Goal: Information Seeking & Learning: Find specific page/section

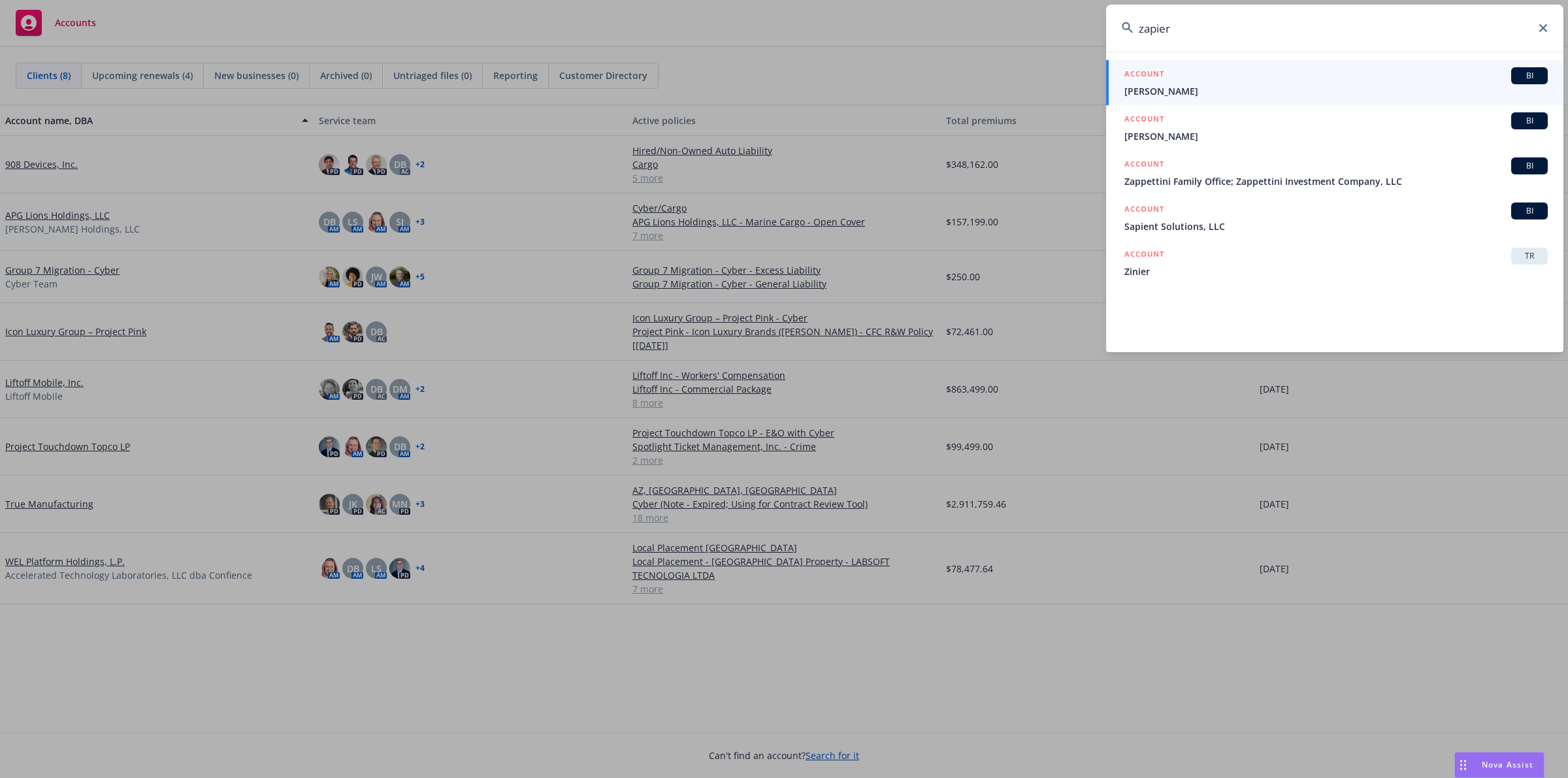
click at [1543, 32] on icon at bounding box center [1543, 27] width 8 height 8
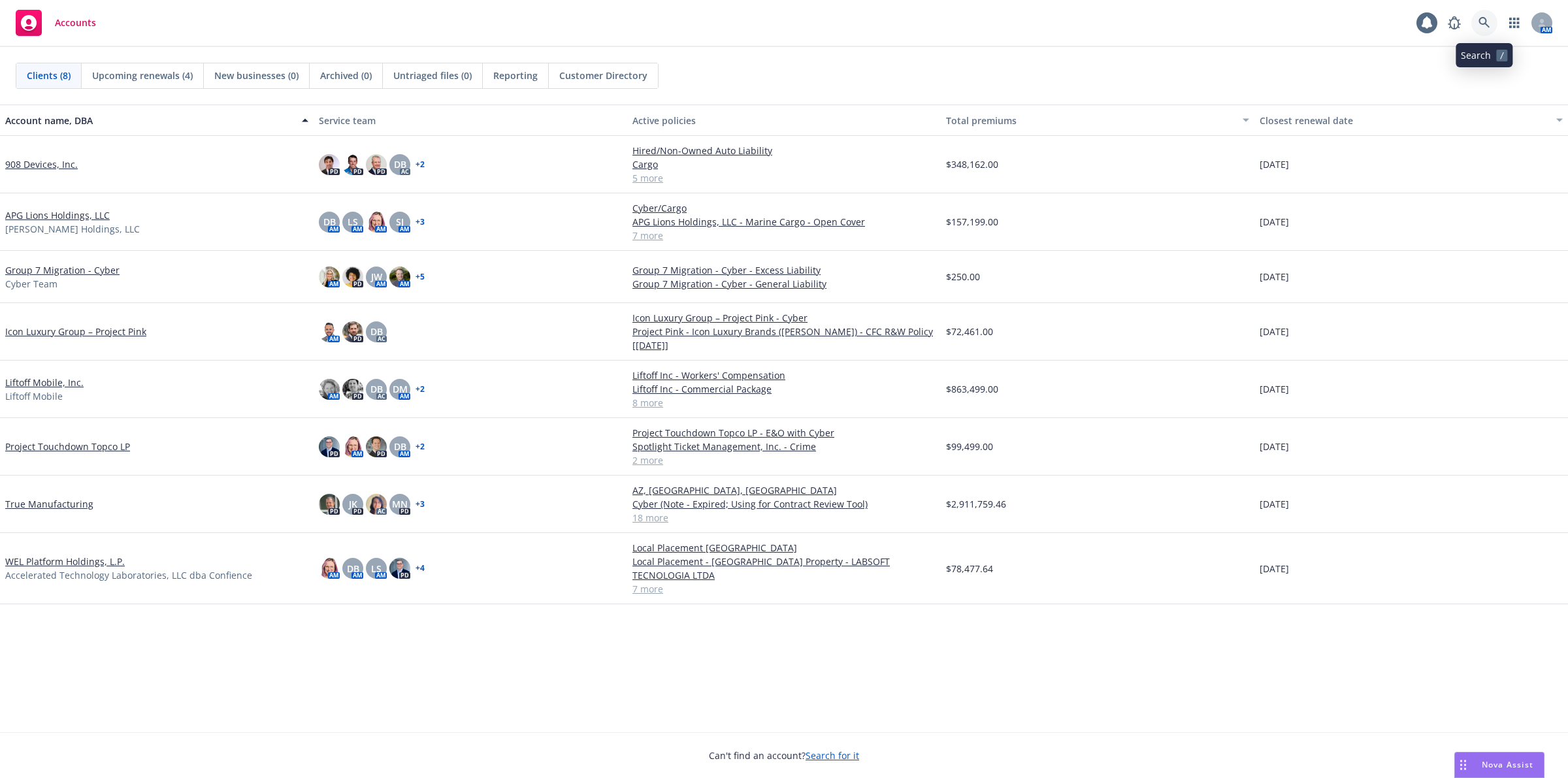
click at [1488, 17] on icon at bounding box center [1484, 22] width 11 height 11
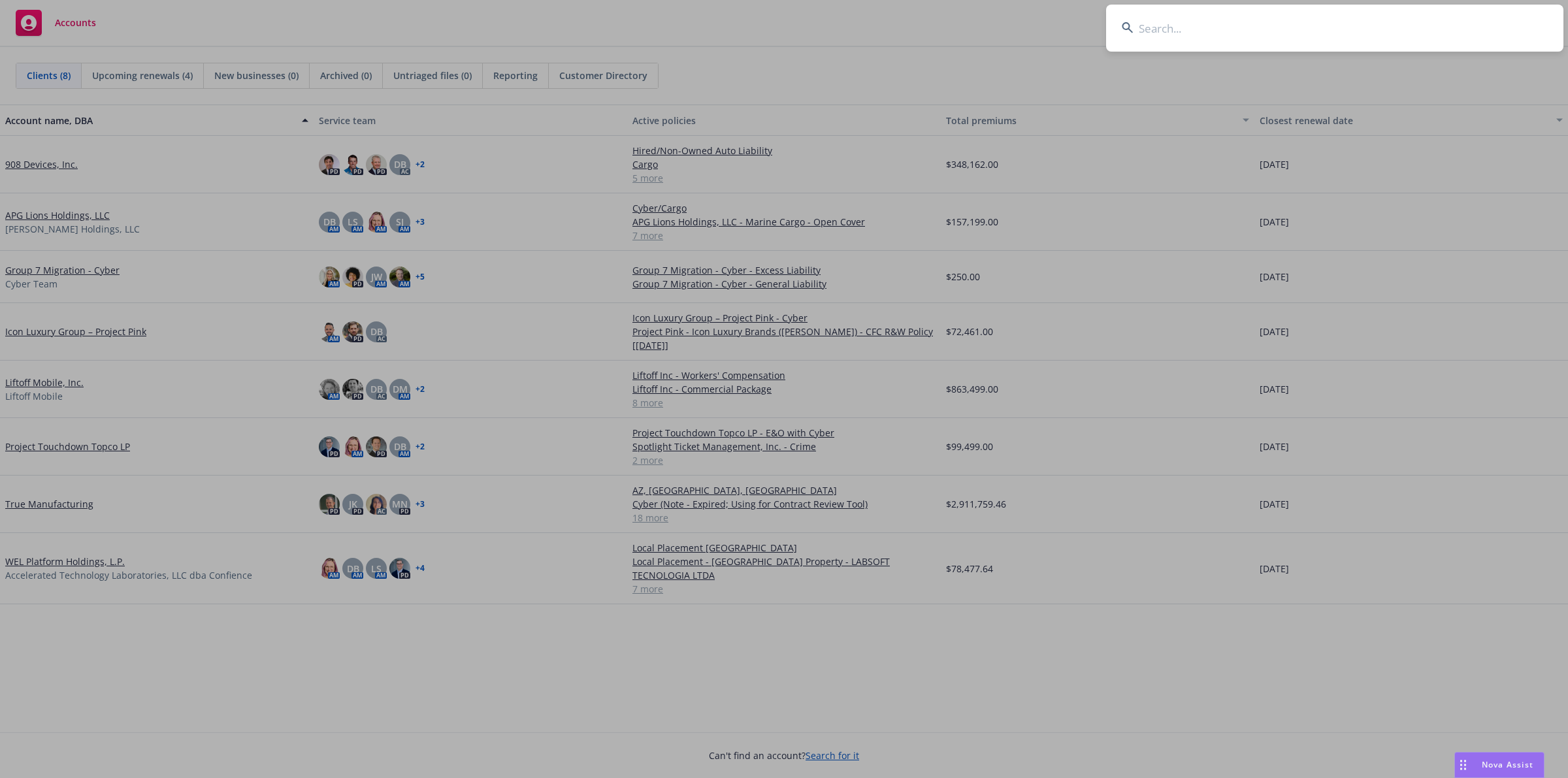
click at [1183, 27] on input at bounding box center [1335, 27] width 458 height 47
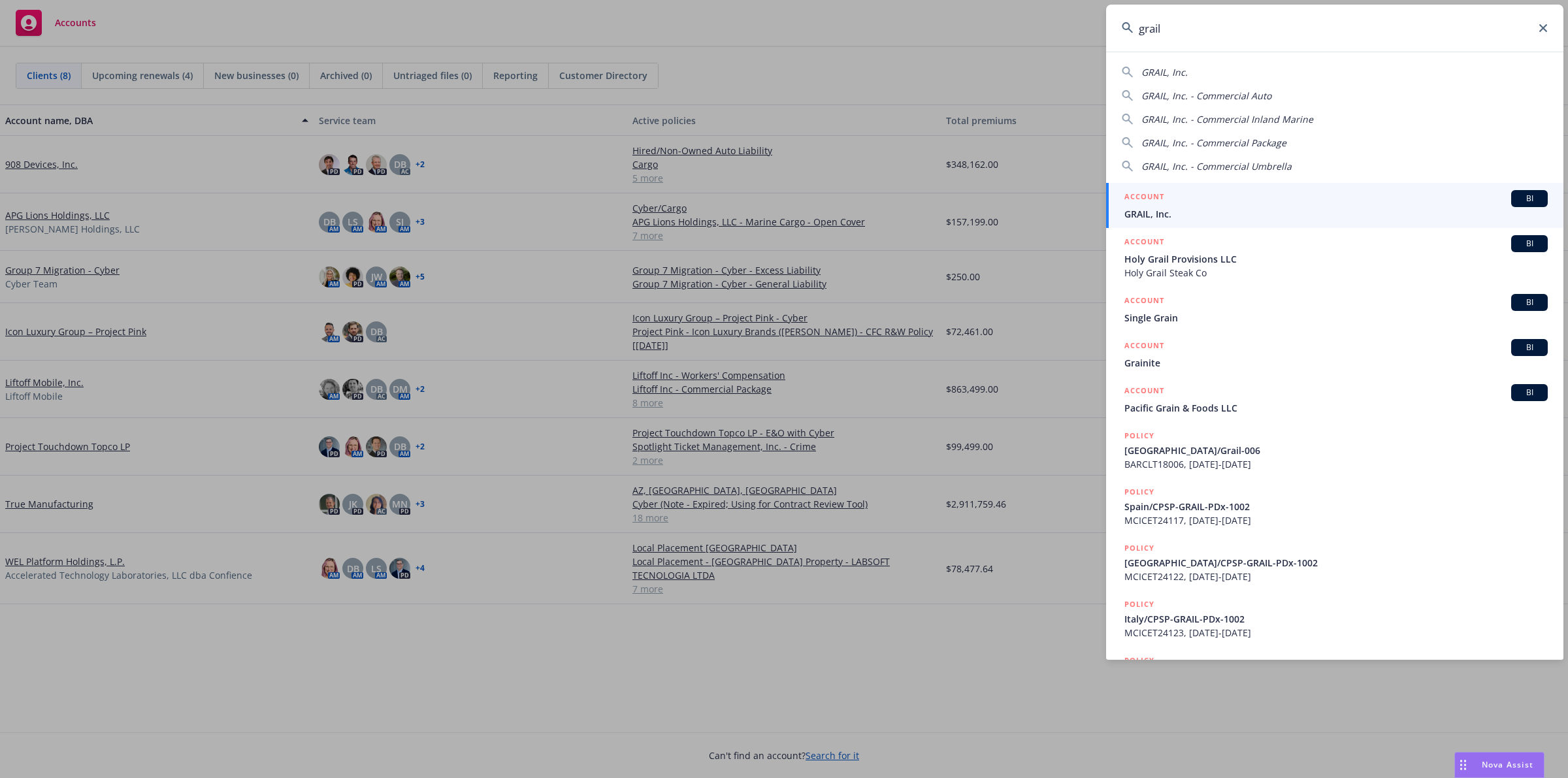
type input "grail"
click at [1347, 205] on div "ACCOUNT BI" at bounding box center [1336, 198] width 423 height 17
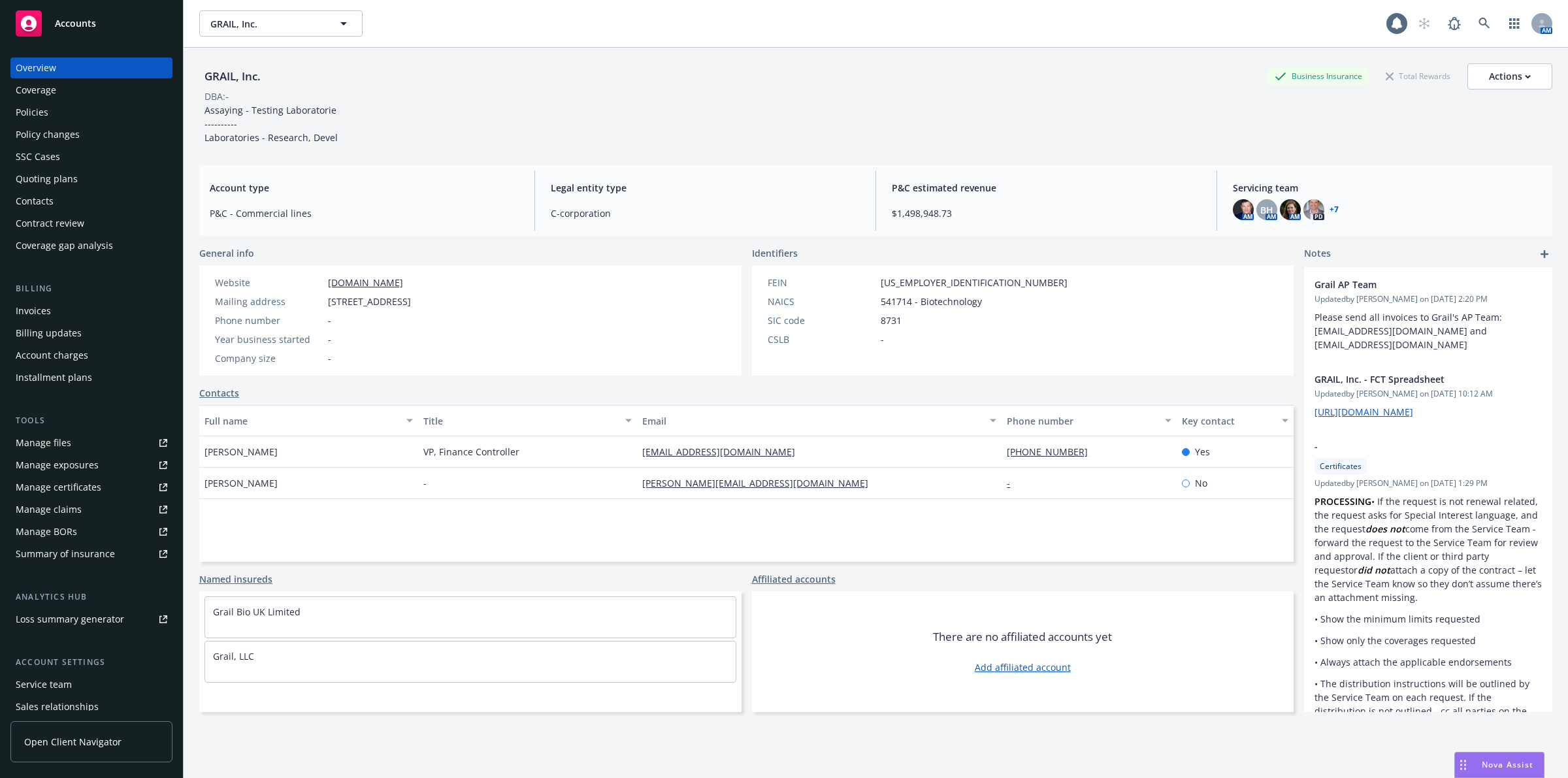
click at [57, 118] on div "Policies" at bounding box center [92, 112] width 152 height 21
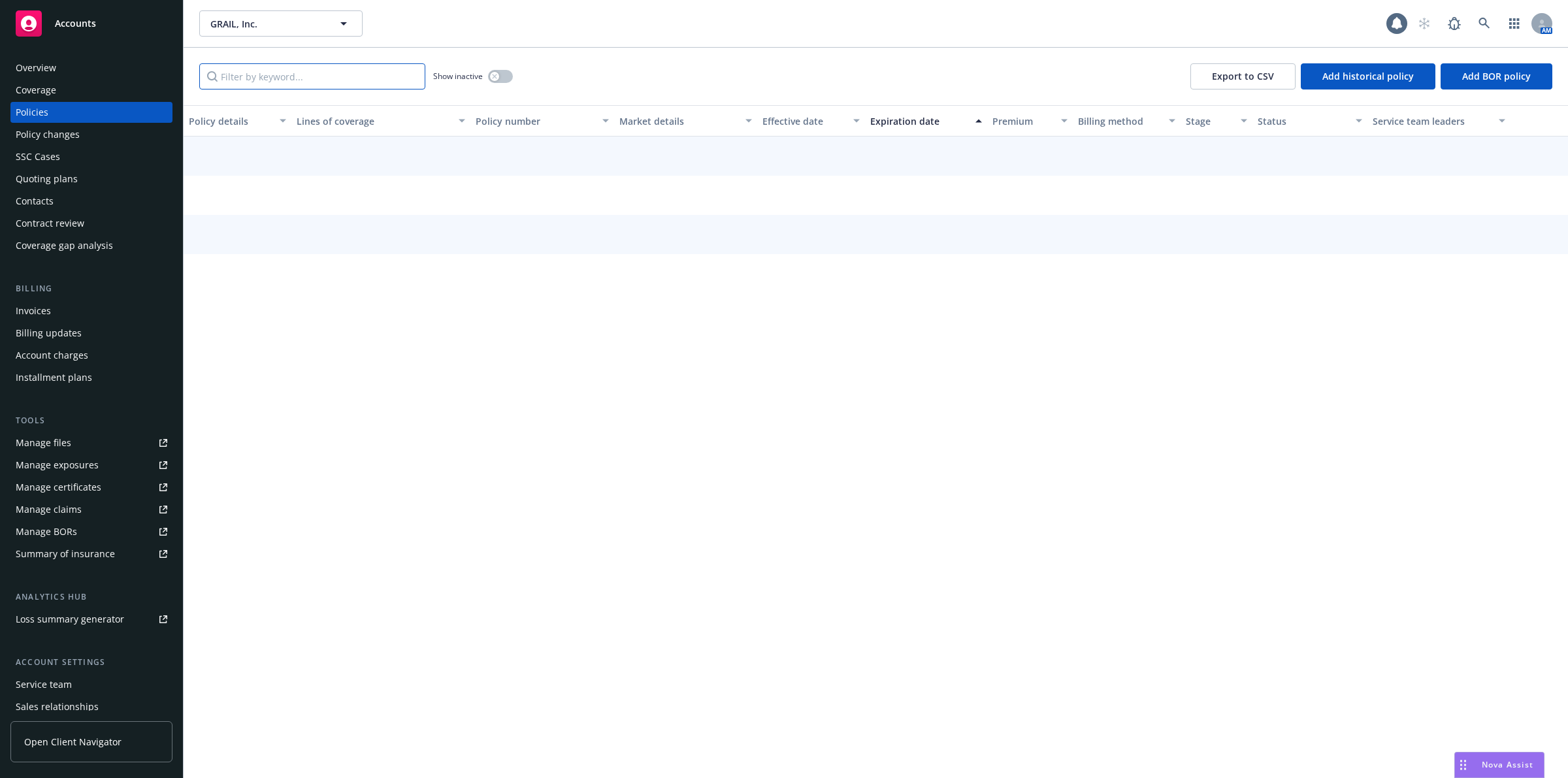
click at [257, 75] on input "Filter by keyword..." at bounding box center [313, 77] width 226 height 26
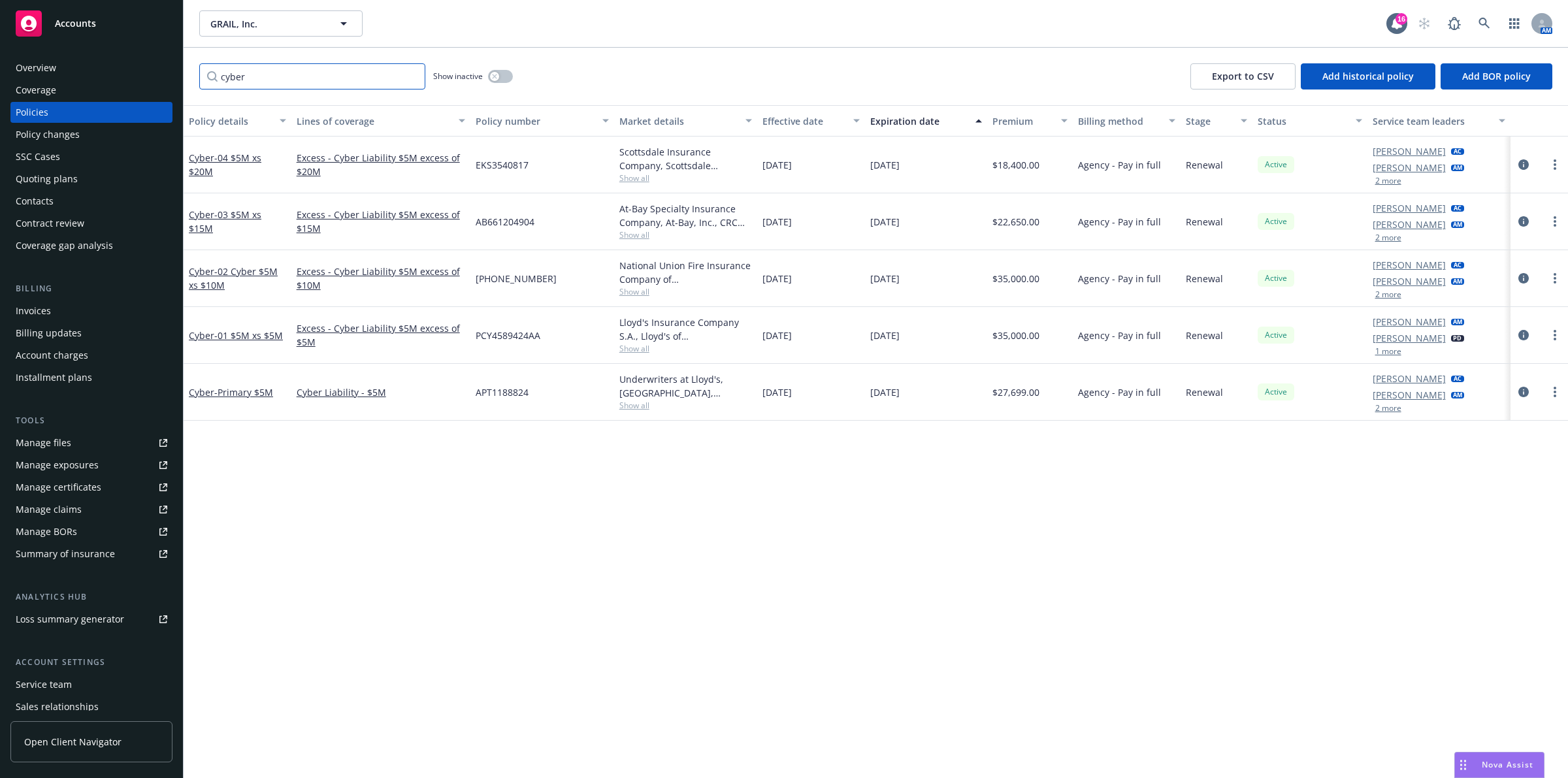
type input "cyber"
click at [944, 530] on div "Policy details Lines of coverage Policy number Market details Effective date Ex…" at bounding box center [875, 442] width 1384 height 673
click at [294, 608] on div "Policy details Lines of coverage Policy number Market details Effective date Ex…" at bounding box center [875, 442] width 1384 height 673
click at [185, 555] on div "Policy details Lines of coverage Policy number Market details Effective date Ex…" at bounding box center [875, 442] width 1384 height 673
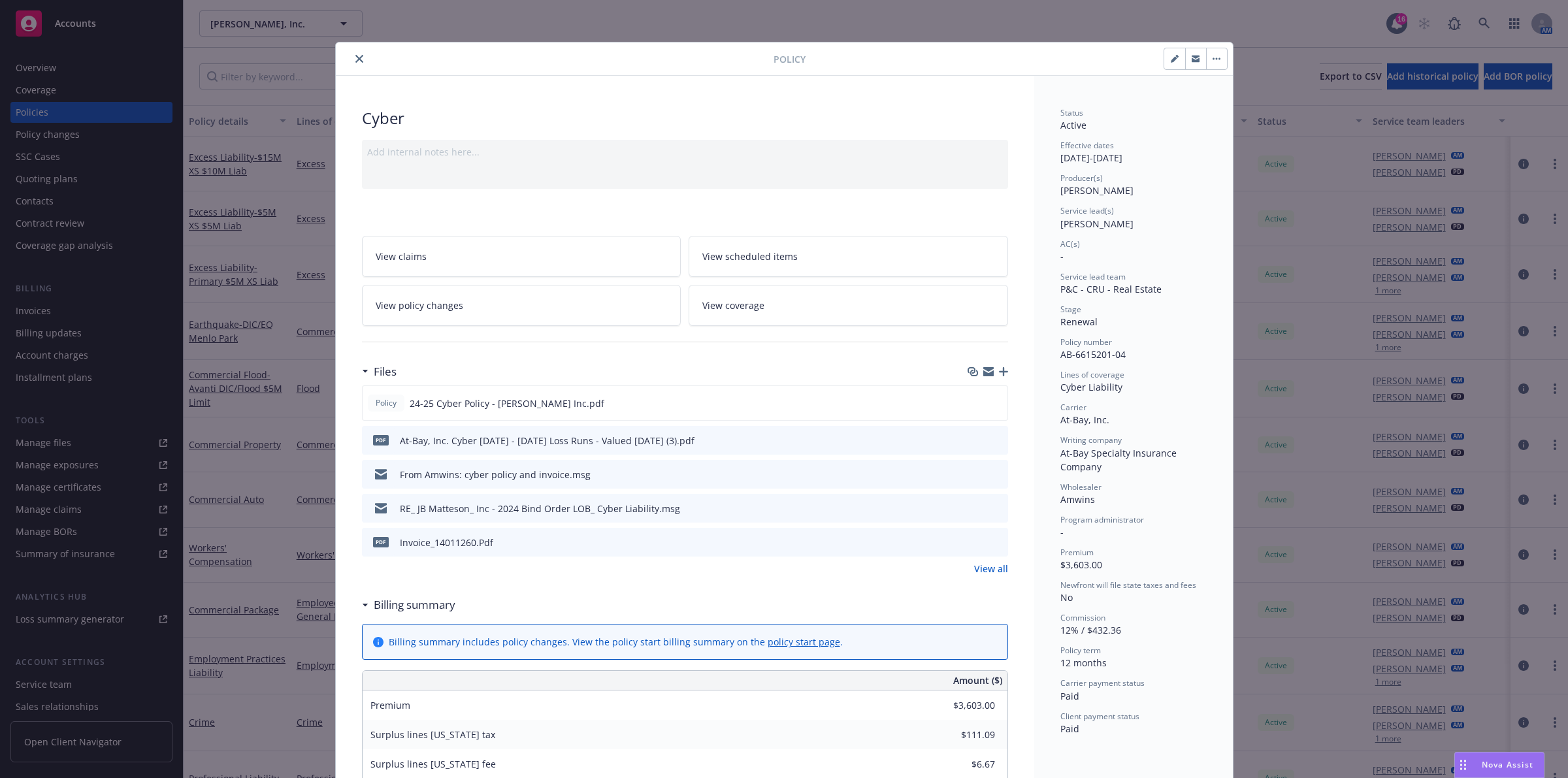
click at [355, 55] on icon "close" at bounding box center [359, 58] width 8 height 8
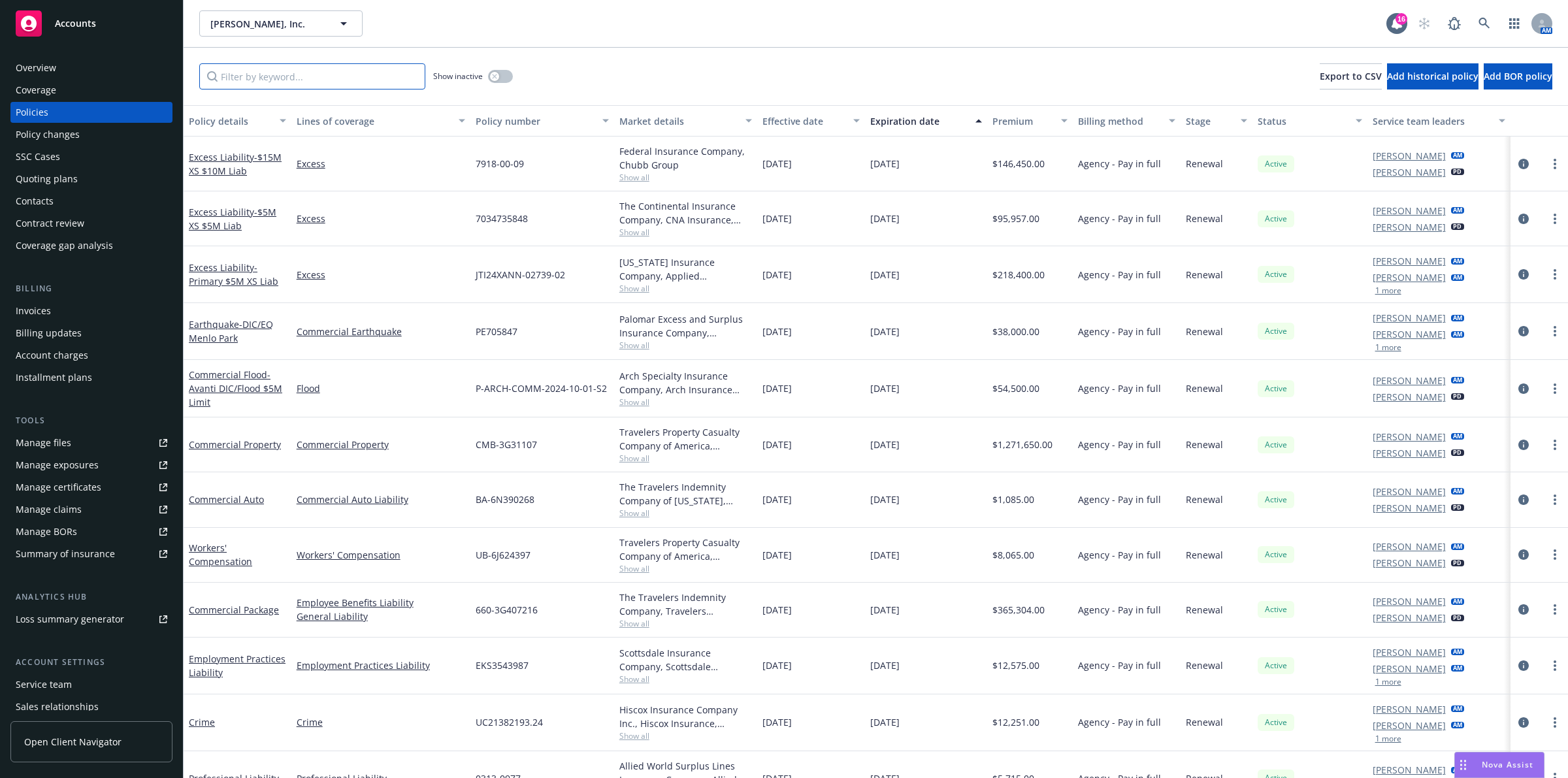
click at [268, 79] on input "Filter by keyword..." at bounding box center [313, 77] width 226 height 26
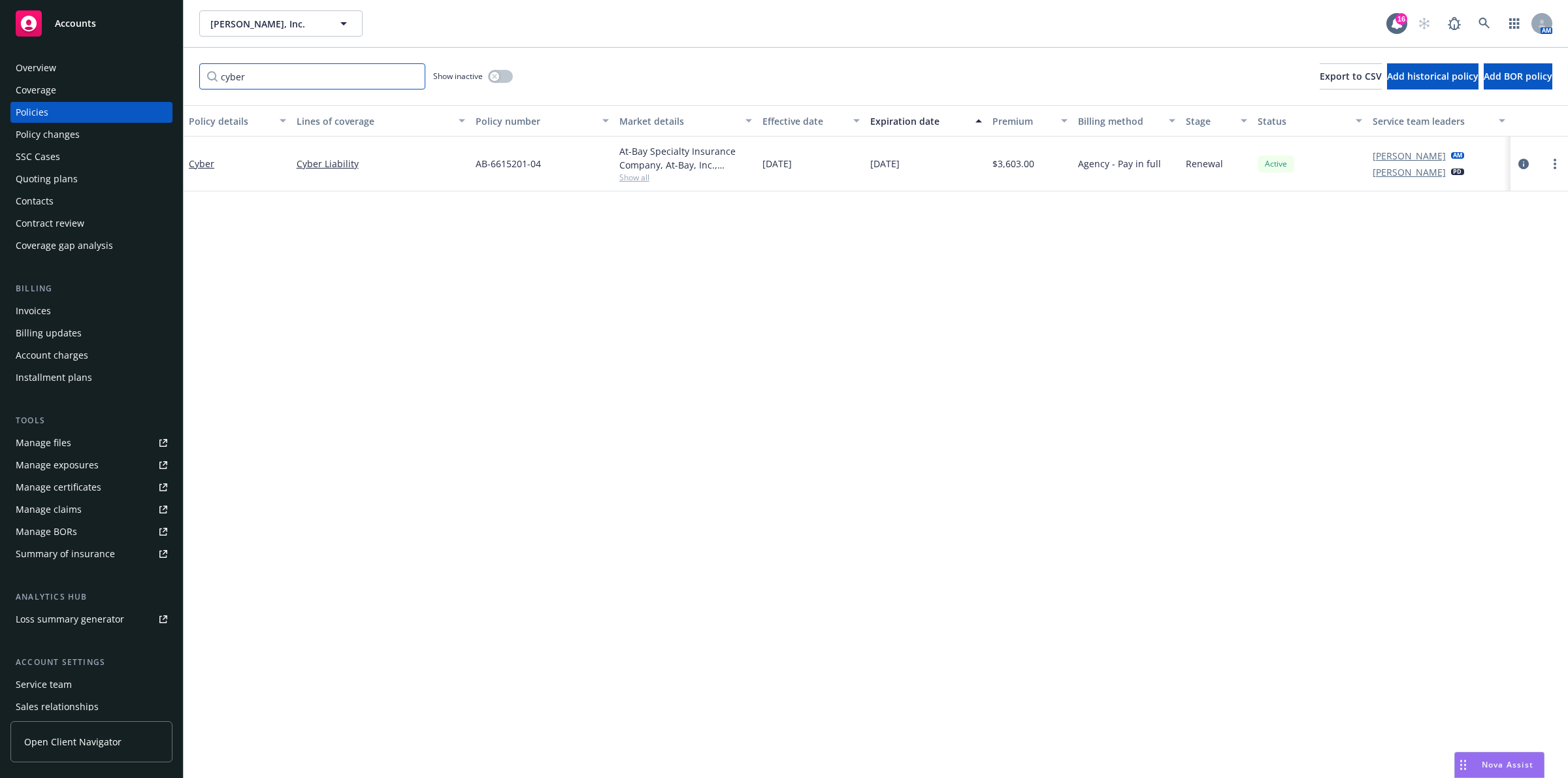
type input "cyber"
click at [513, 295] on div "Policy details Lines of coverage Policy number Market details Effective date Ex…" at bounding box center [875, 442] width 1384 height 673
click at [41, 59] on div "Overview" at bounding box center [36, 68] width 41 height 21
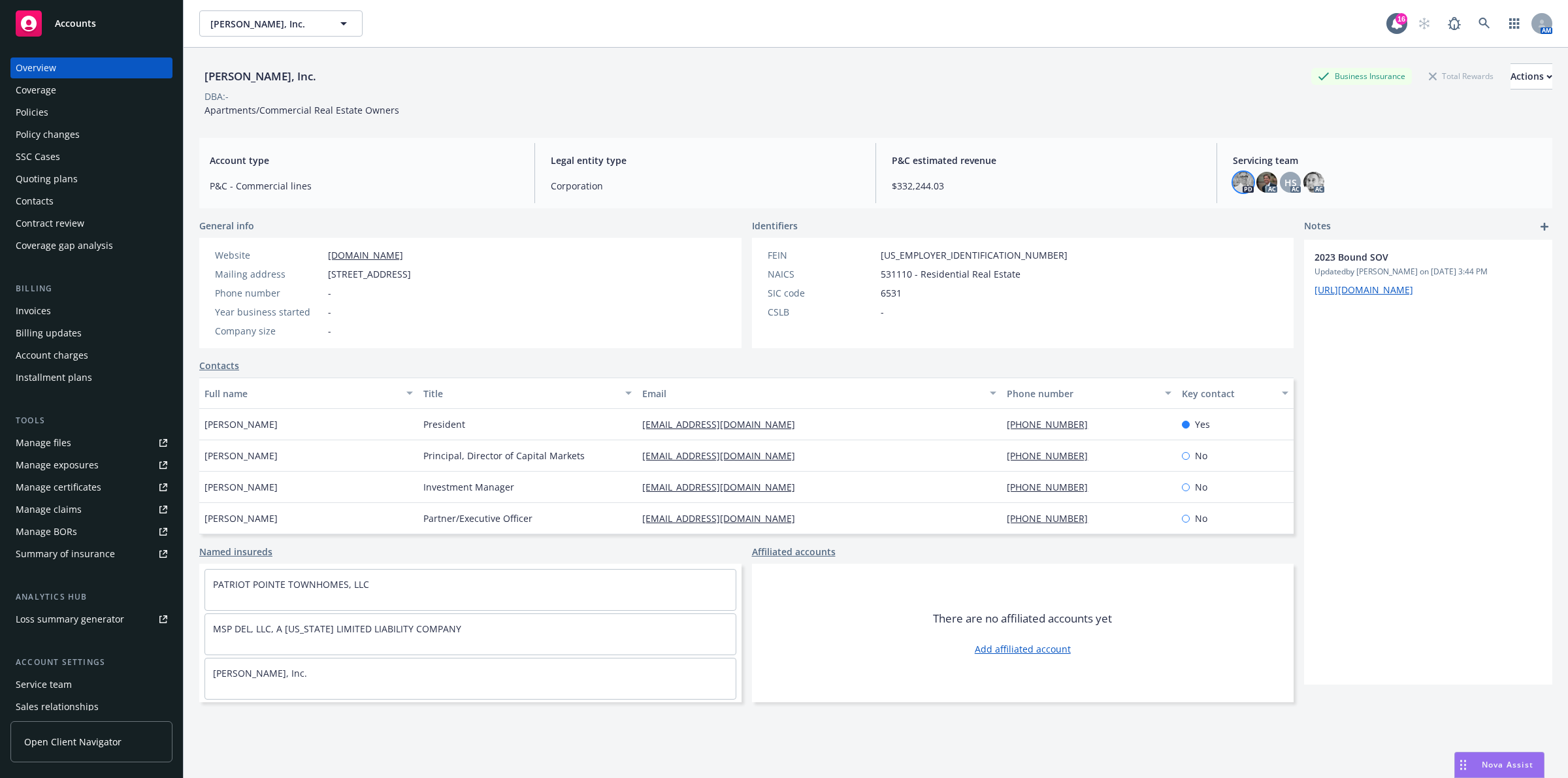
click at [1233, 181] on img at bounding box center [1244, 183] width 21 height 21
click at [877, 118] on div "JB Matteson, Inc. Business Insurance Total Rewards Actions DBA: - Apartments/Co…" at bounding box center [876, 87] width 1353 height 79
click at [398, 254] on link "www.jbmatteson.com" at bounding box center [365, 255] width 75 height 12
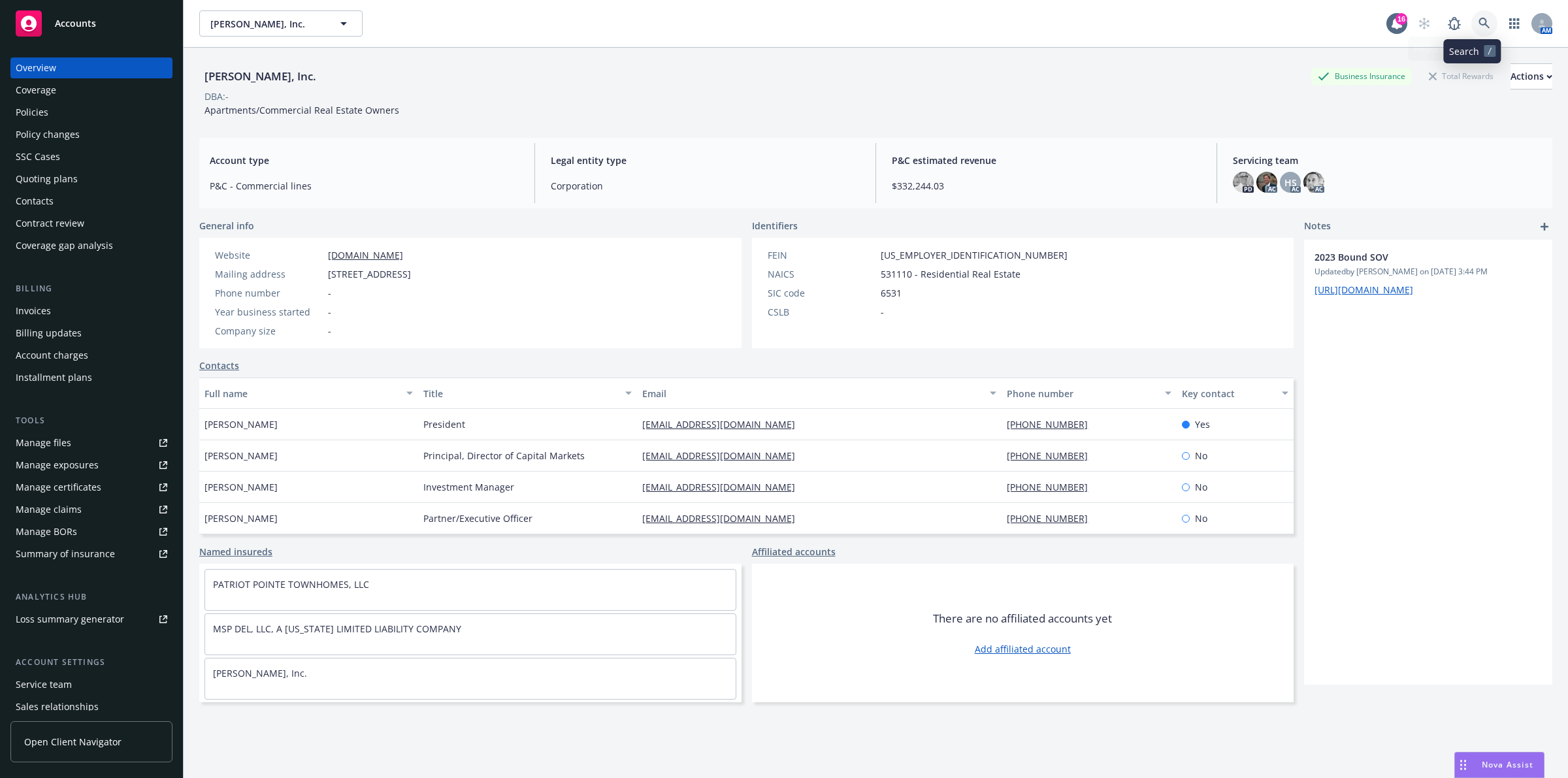
click at [1479, 24] on icon at bounding box center [1484, 23] width 11 height 11
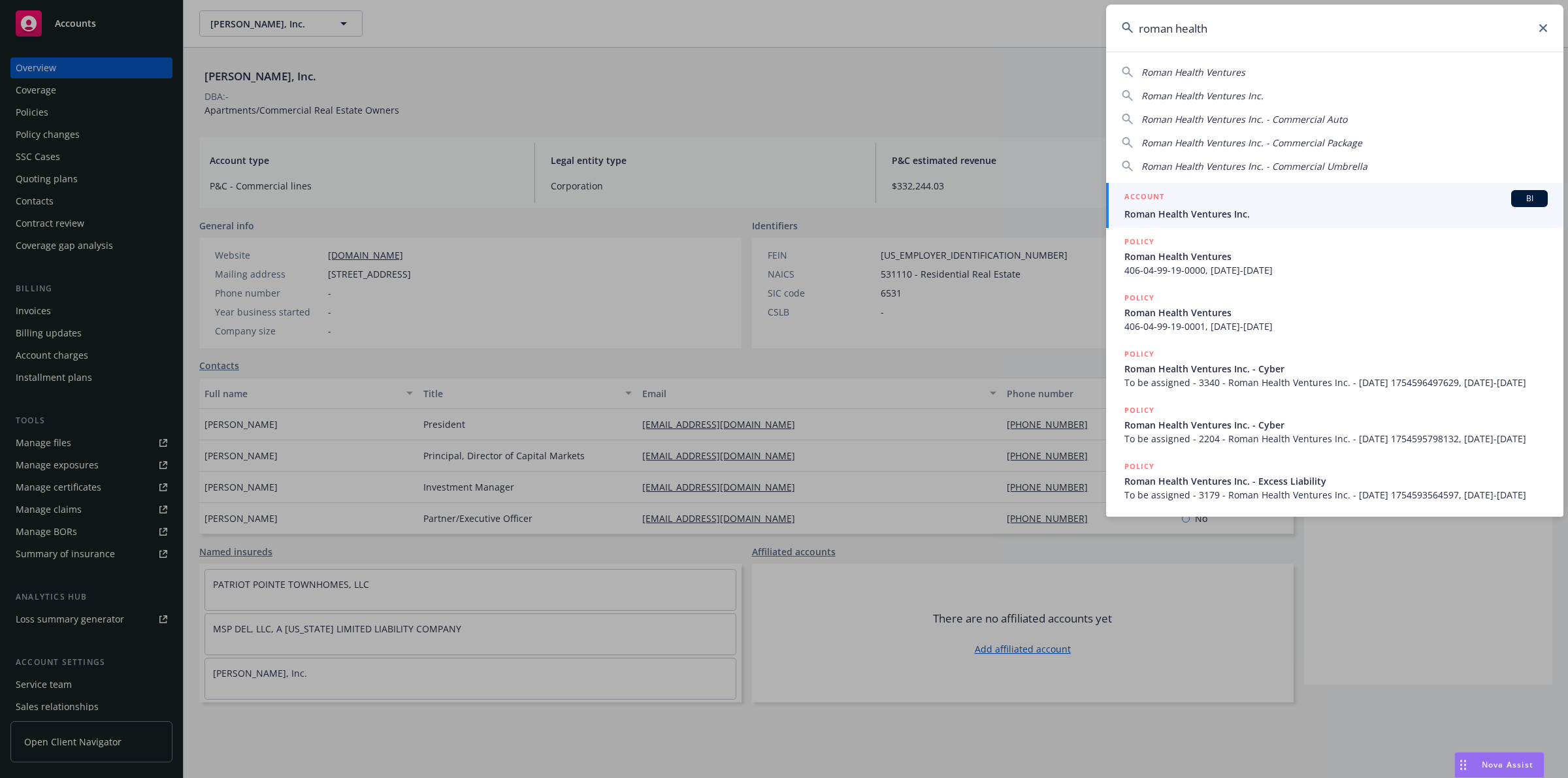
type input "roman health"
click at [1271, 212] on span "Roman Health Ventures Inc." at bounding box center [1336, 214] width 423 height 14
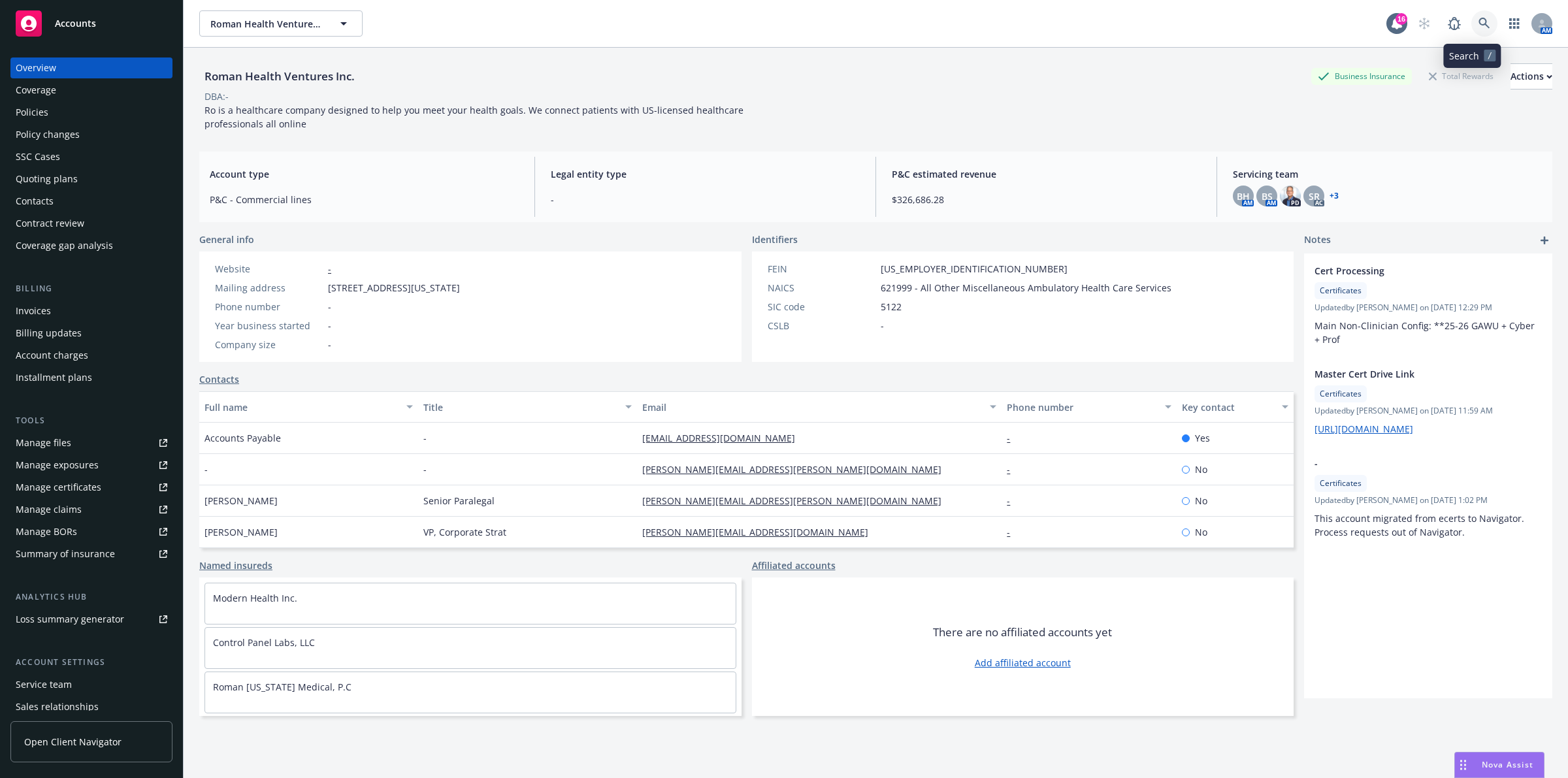
click at [1479, 18] on icon at bounding box center [1484, 23] width 11 height 11
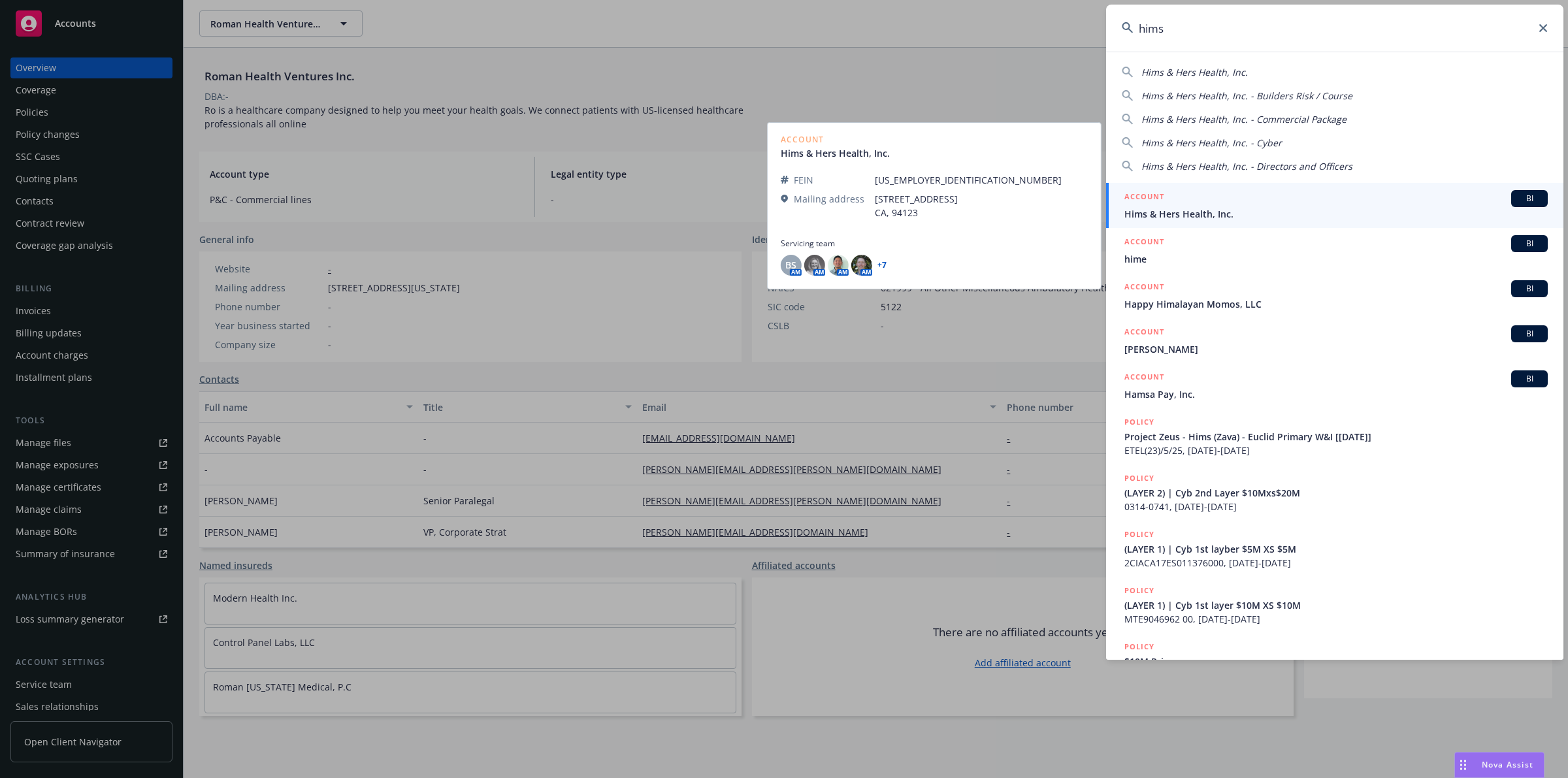
type input "hims"
click at [1230, 204] on div "ACCOUNT BI" at bounding box center [1336, 198] width 423 height 17
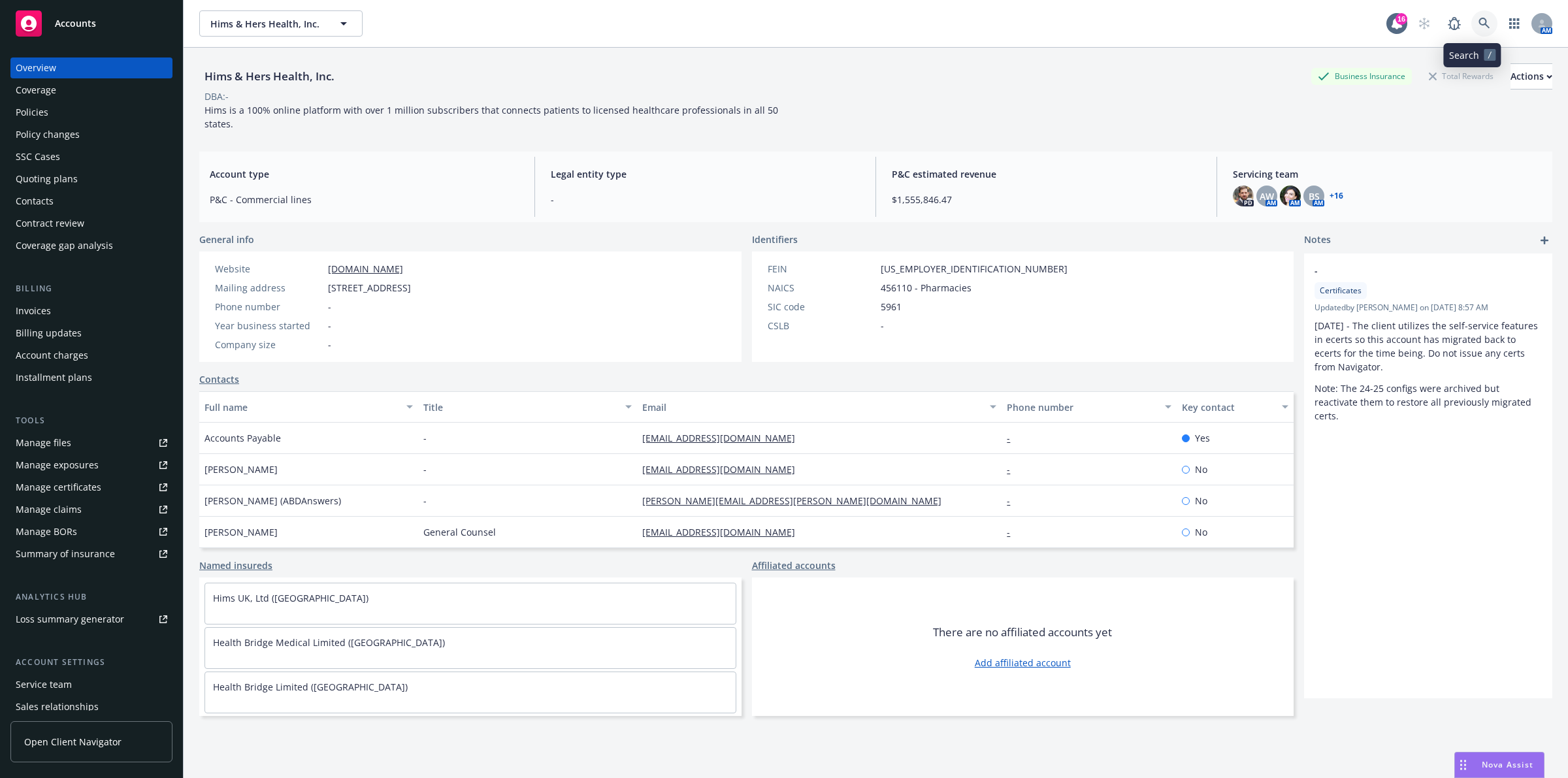
click at [1479, 21] on icon at bounding box center [1484, 23] width 11 height 11
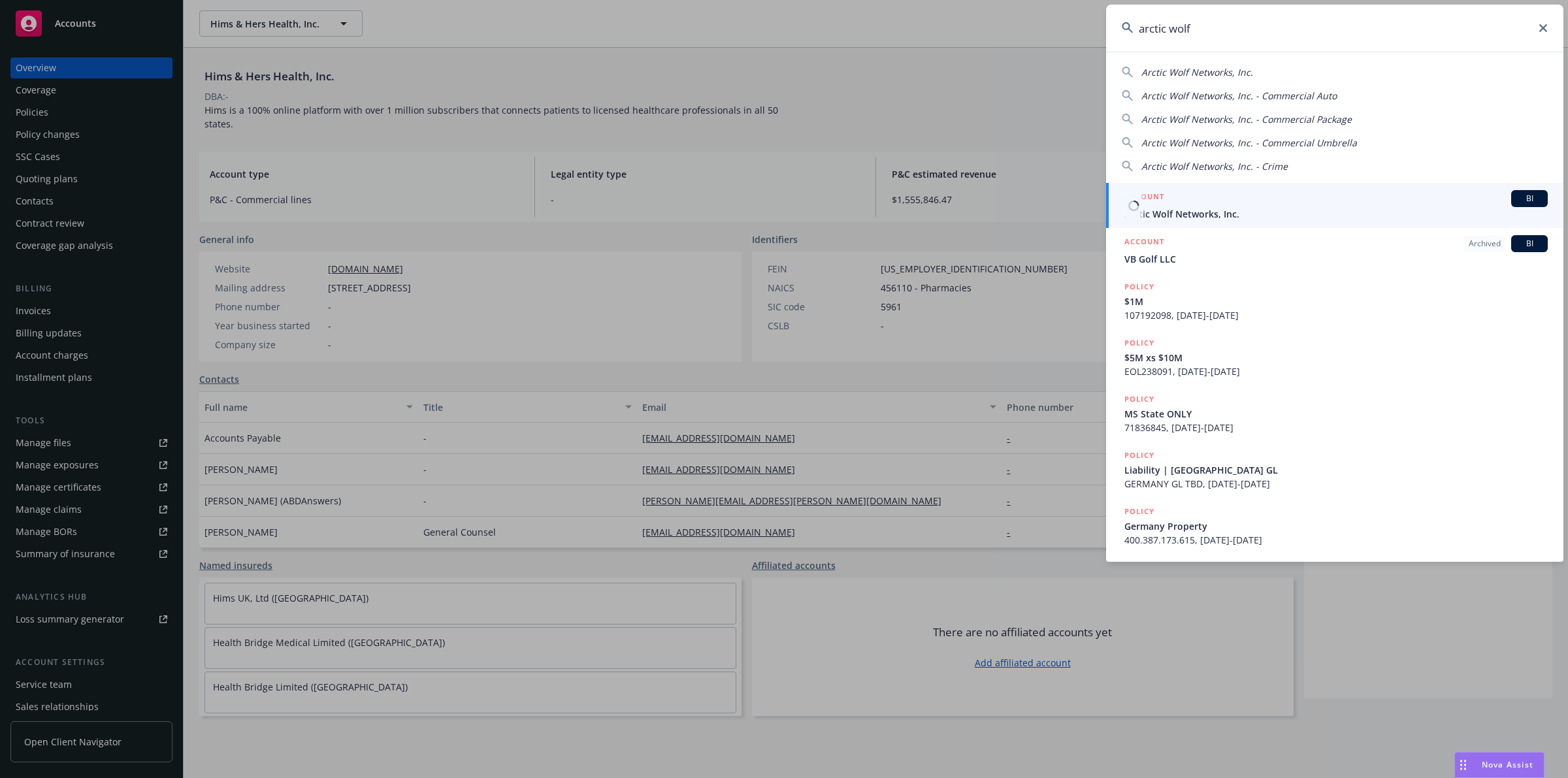
type input "arctic wolf"
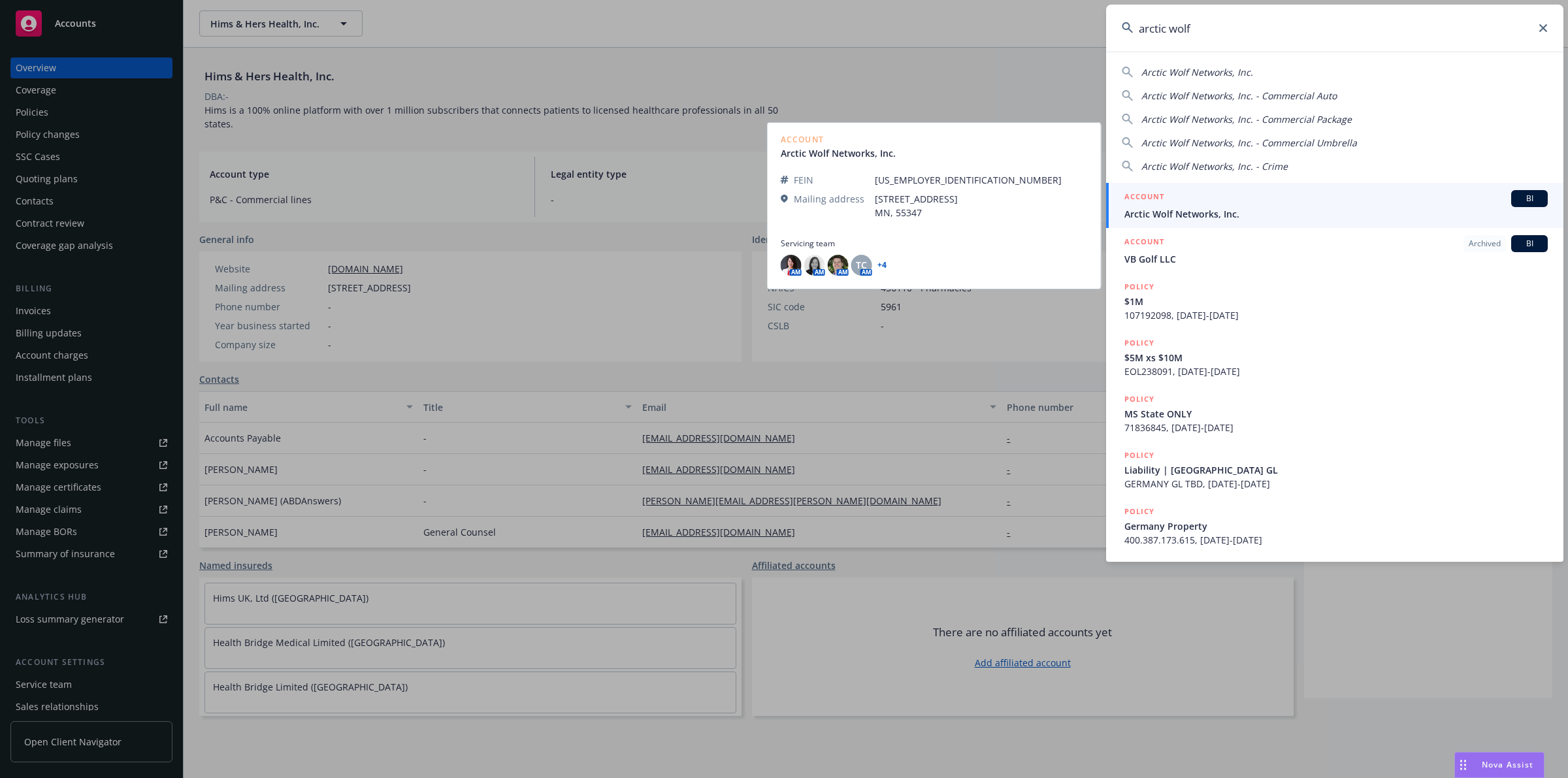
click at [1318, 212] on span "Arctic Wolf Networks, Inc." at bounding box center [1336, 214] width 423 height 14
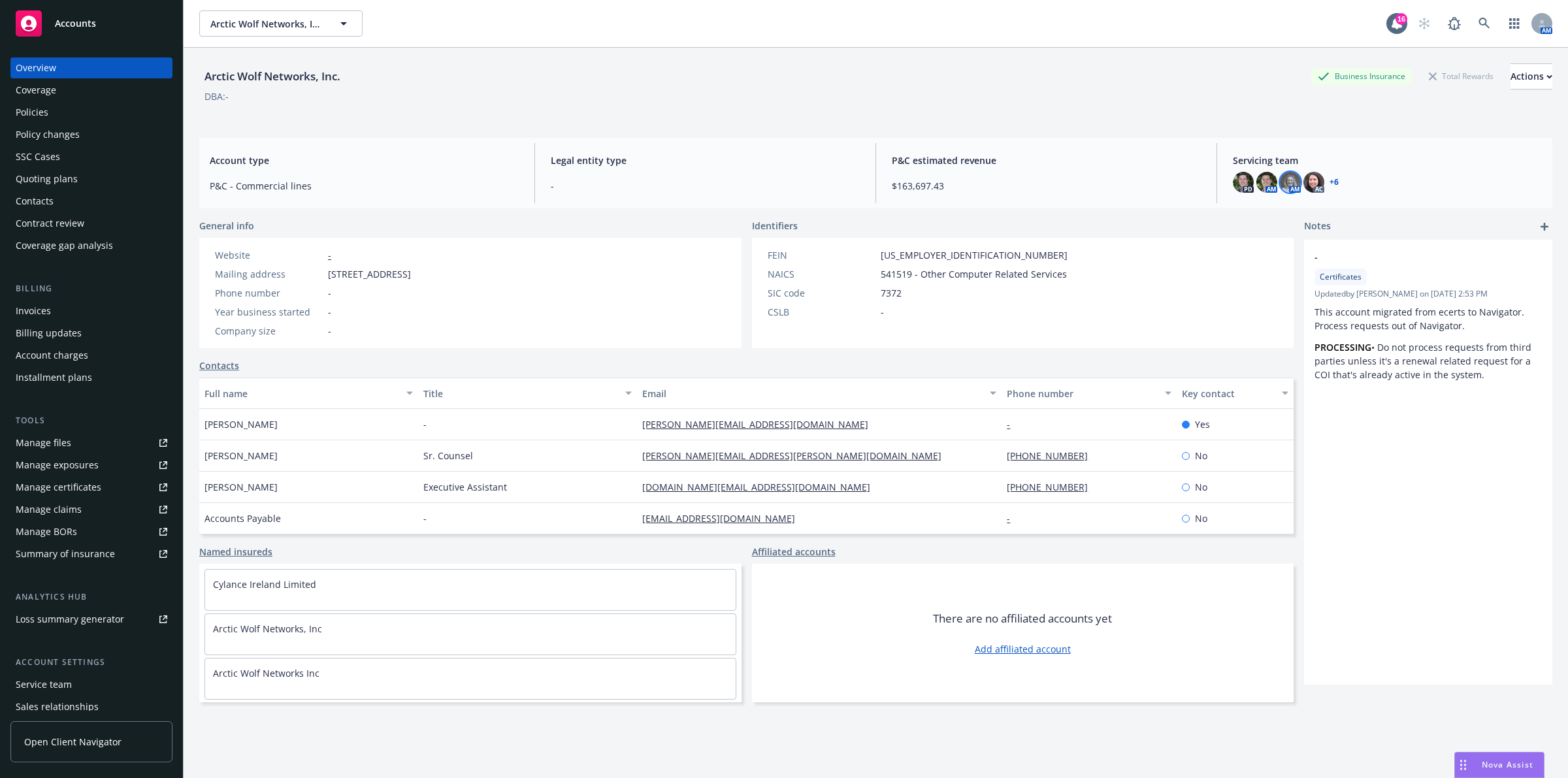
drag, startPoint x: 1261, startPoint y: 171, endPoint x: 1279, endPoint y: 173, distance: 18.1
click at [1262, 172] on div "AM" at bounding box center [1267, 183] width 21 height 21
click at [1291, 175] on div "AM" at bounding box center [1291, 183] width 21 height 21
click at [1285, 181] on img at bounding box center [1291, 183] width 21 height 21
click at [1304, 181] on img at bounding box center [1314, 183] width 21 height 21
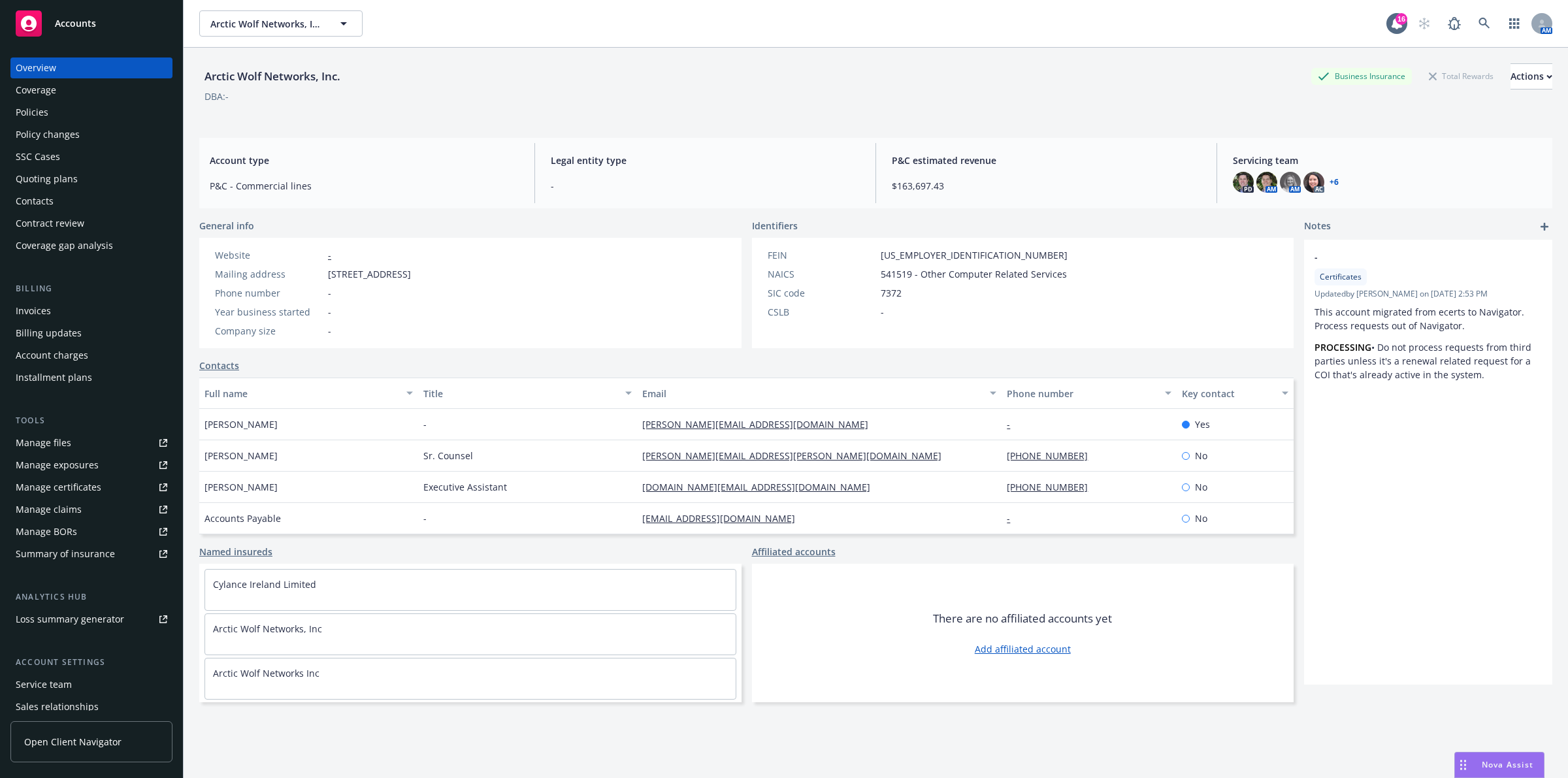
click at [991, 106] on div "Arctic Wolf Networks, Inc. Business Insurance Total Rewards Actions DBA: -" at bounding box center [876, 90] width 1353 height 54
click at [1479, 20] on icon at bounding box center [1484, 23] width 11 height 11
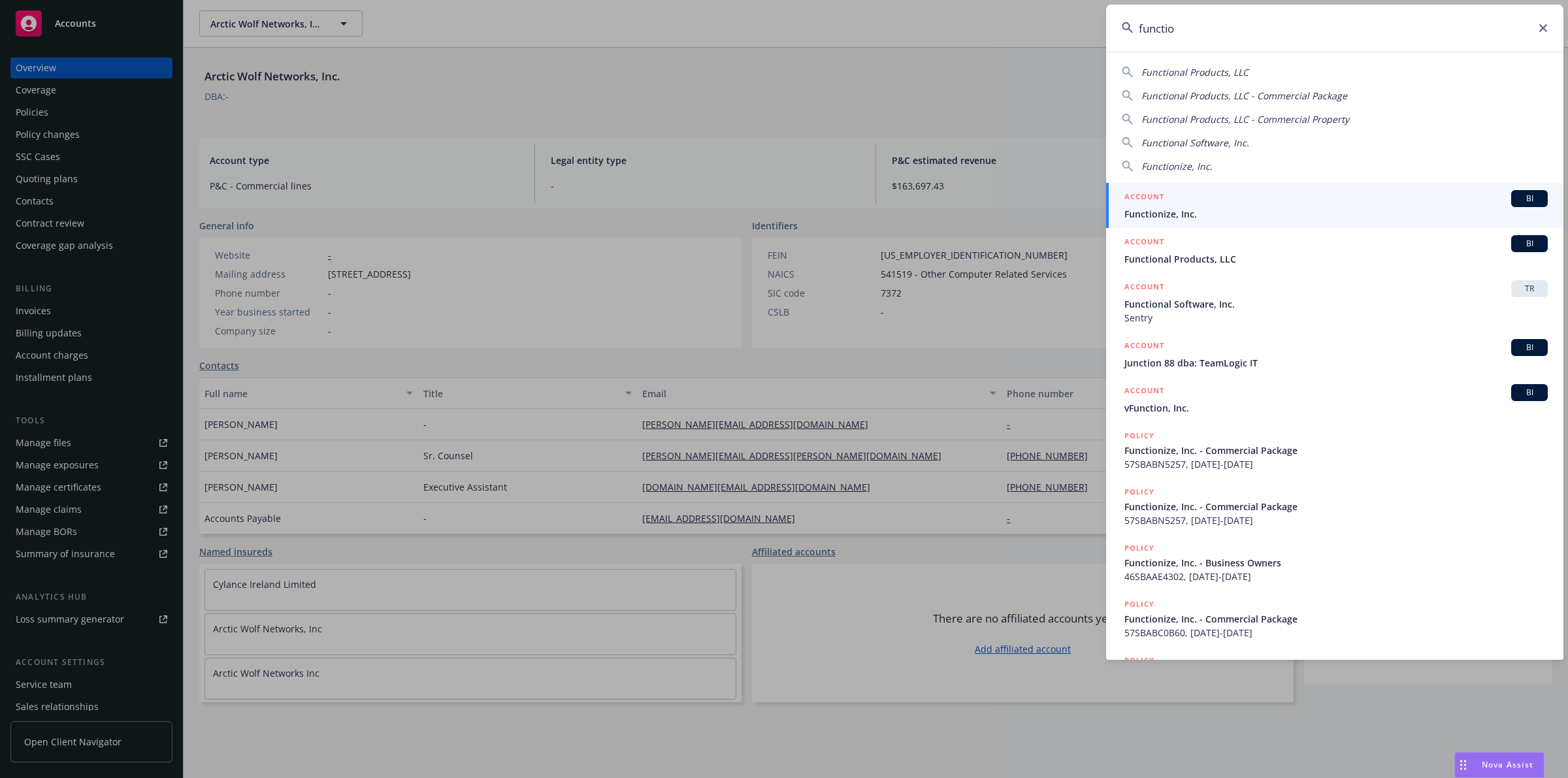
type input "functio"
click at [1185, 198] on div "ACCOUNT BI" at bounding box center [1336, 198] width 423 height 17
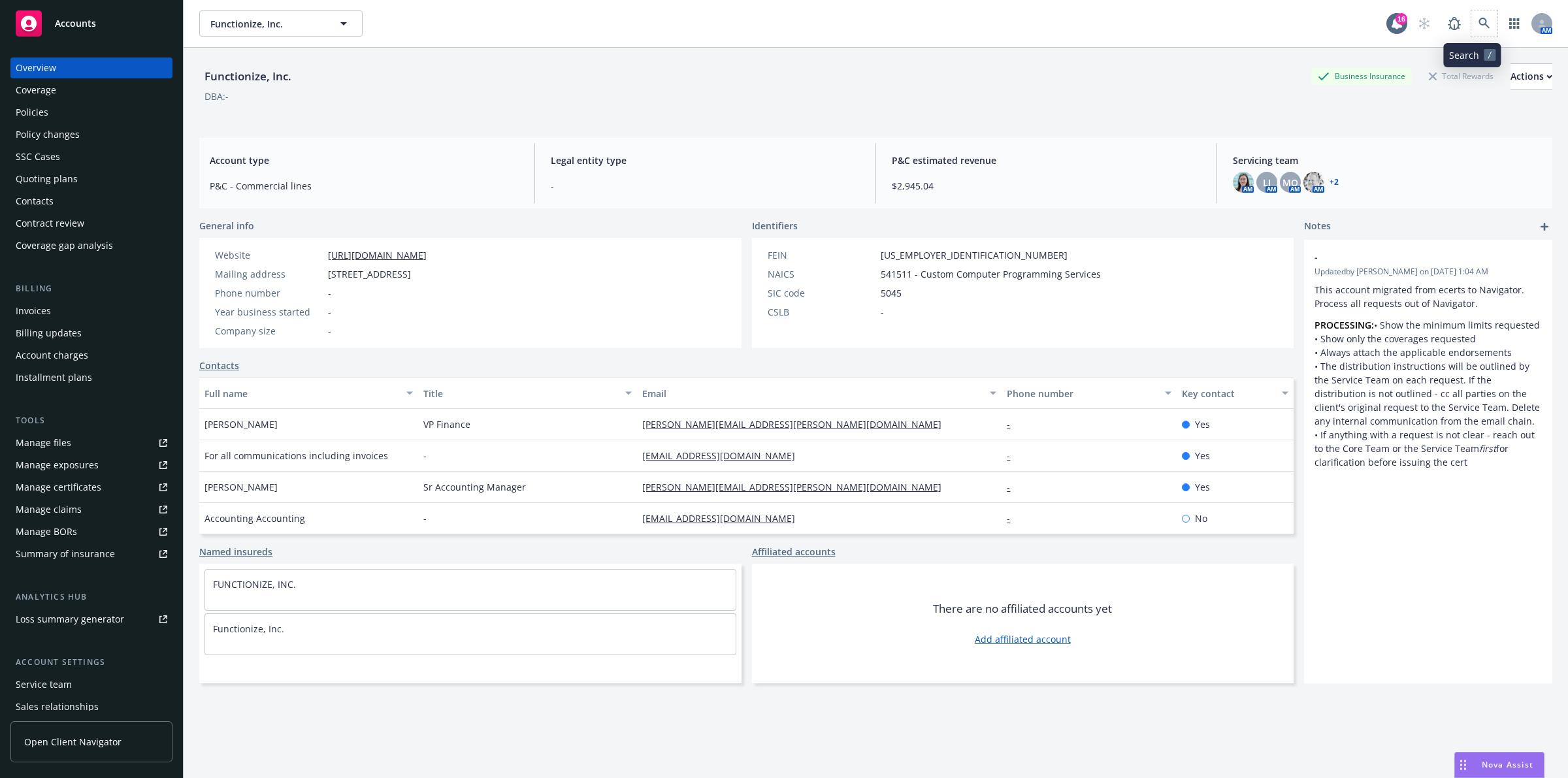
click at [1484, 34] on span at bounding box center [1485, 24] width 27 height 26
click at [1474, 34] on link at bounding box center [1485, 24] width 27 height 26
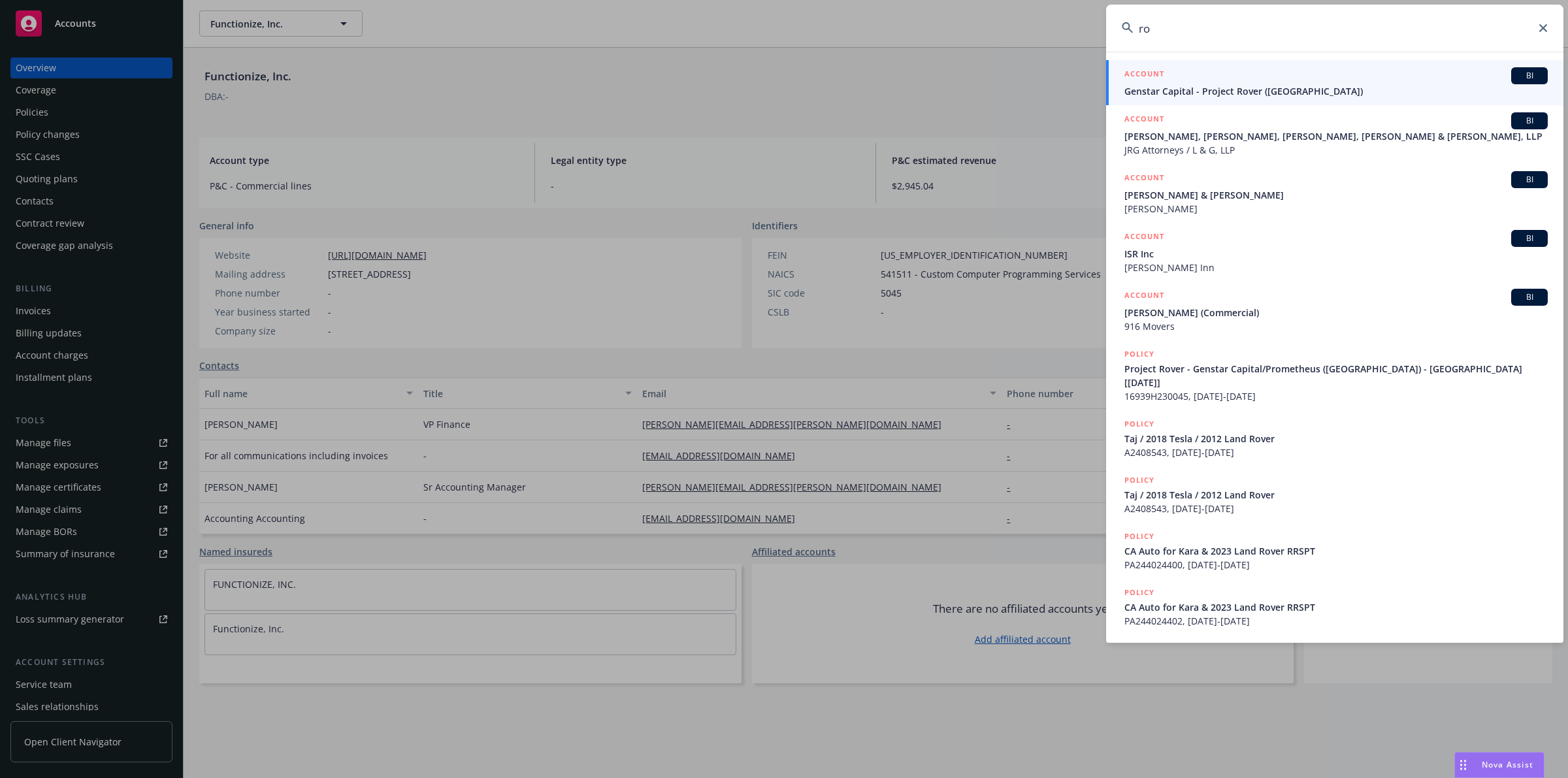
type input "r"
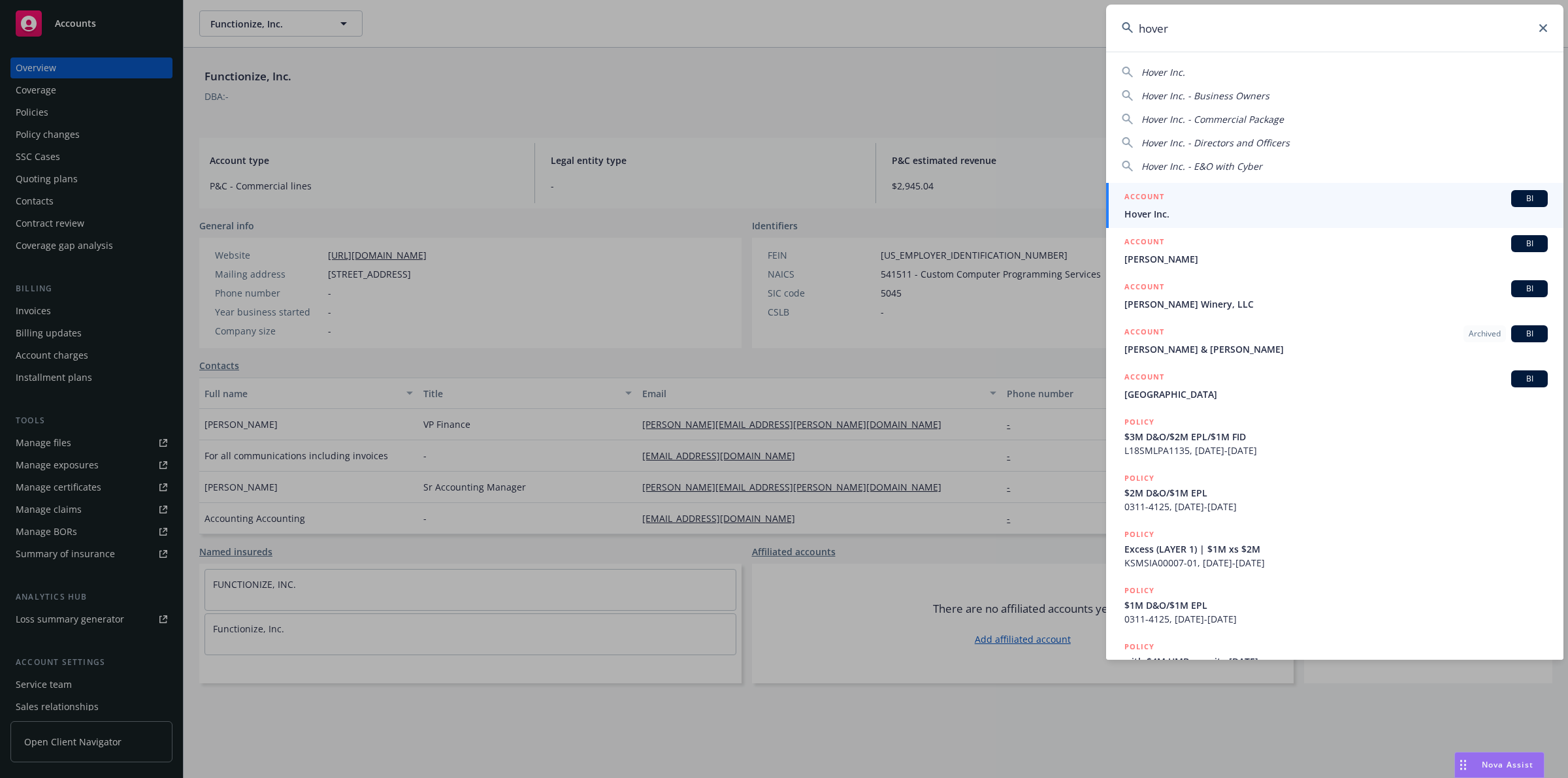
type input "hover"
click at [1399, 210] on span "Hover Inc." at bounding box center [1336, 214] width 423 height 14
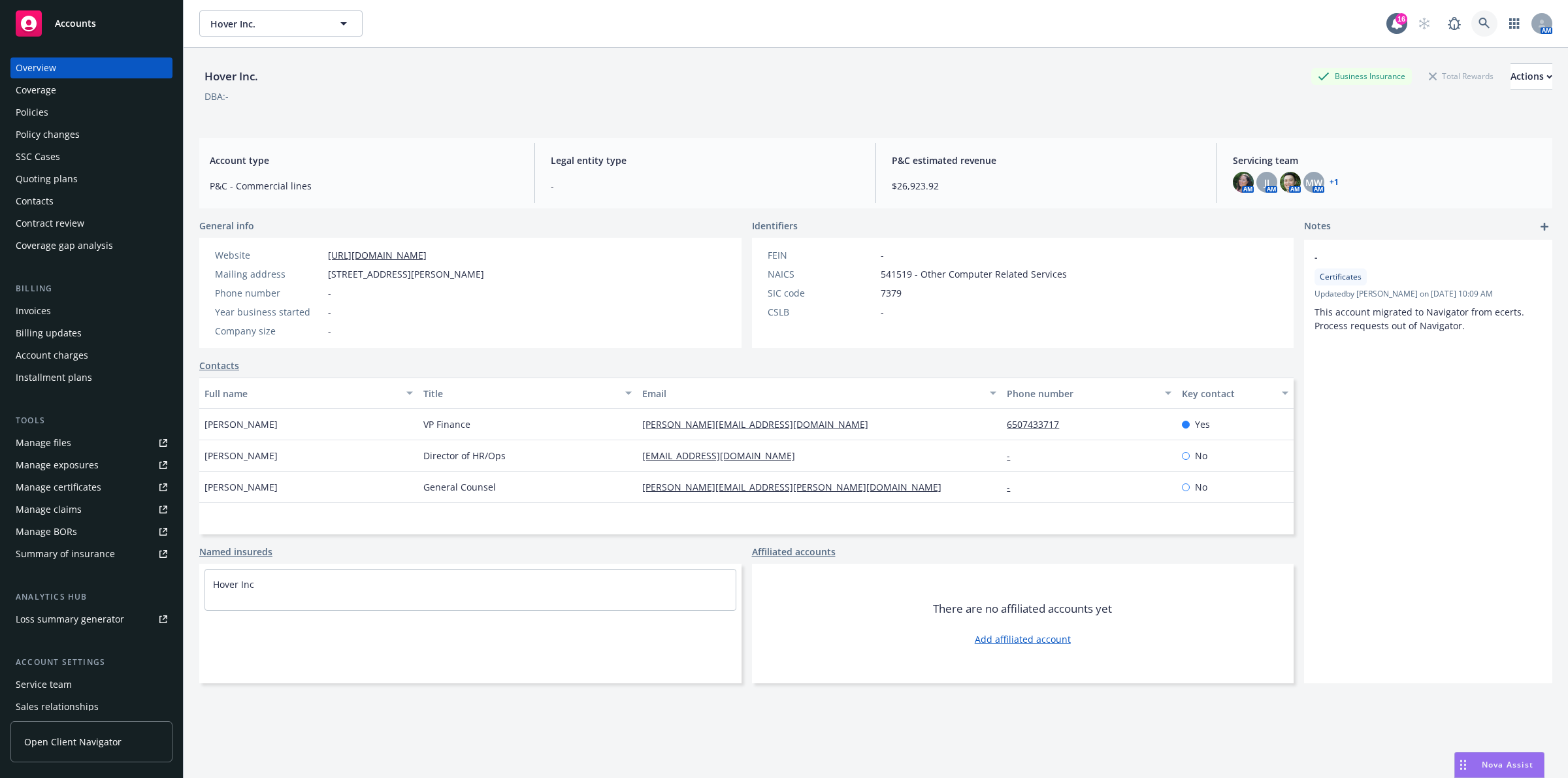
click at [1478, 28] on link at bounding box center [1485, 24] width 27 height 26
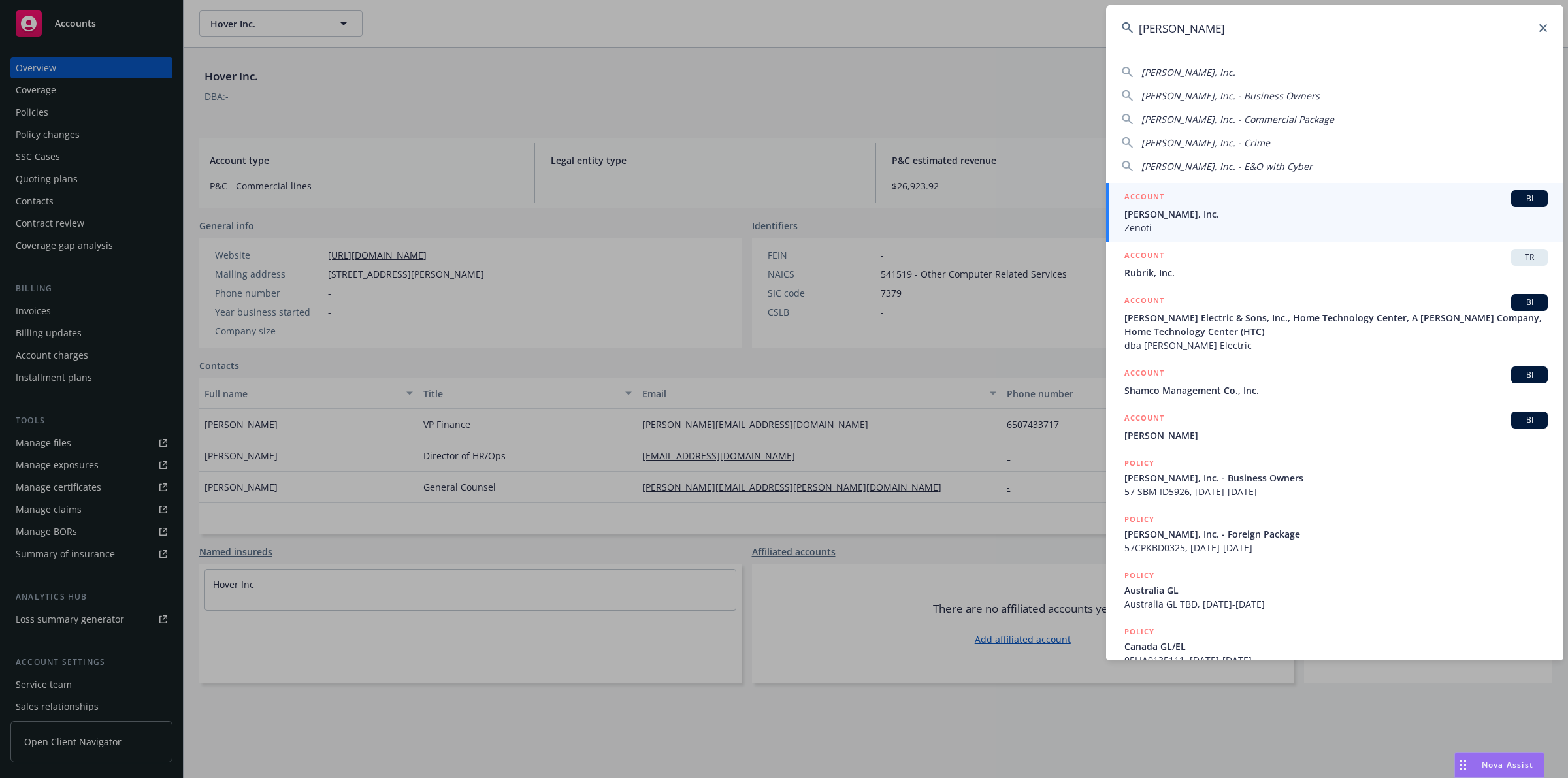
type input "soham"
click at [1216, 210] on span "Soham, Inc." at bounding box center [1336, 214] width 423 height 14
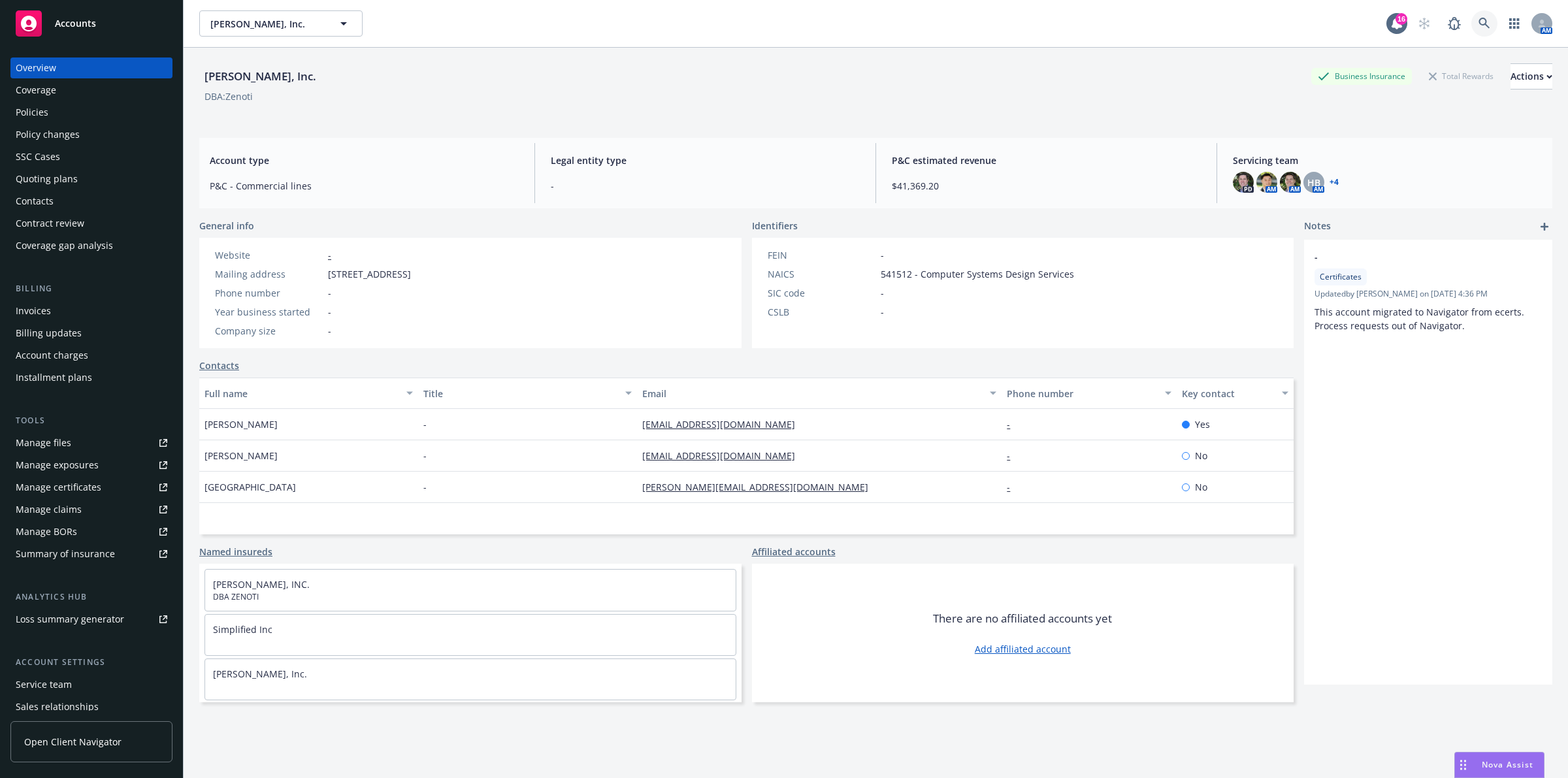
click at [1472, 11] on link at bounding box center [1485, 24] width 27 height 26
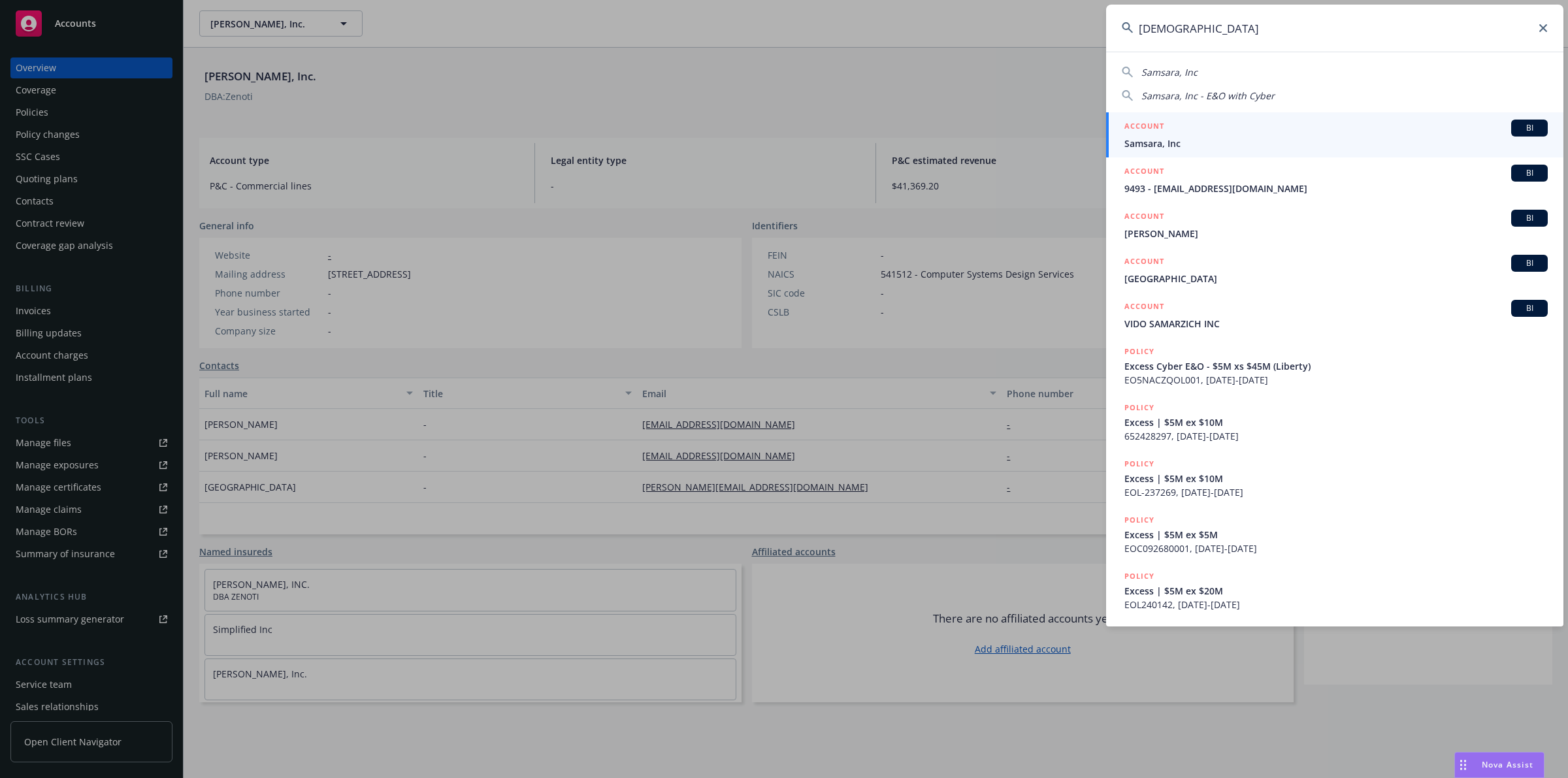
type input "samsara"
click at [1263, 148] on span "Samsara, Inc" at bounding box center [1336, 144] width 423 height 14
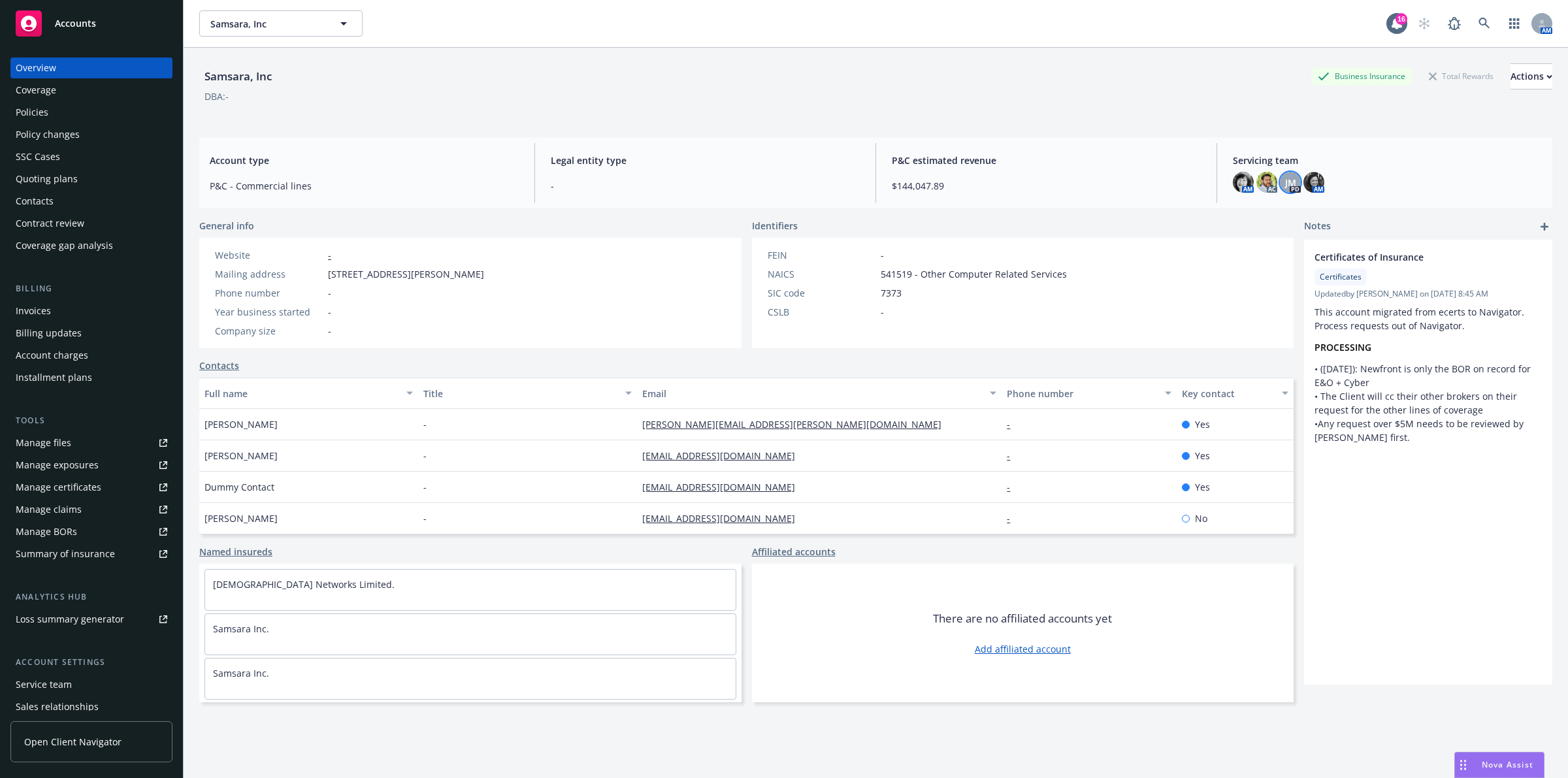
click at [1289, 186] on div "JM" at bounding box center [1291, 183] width 21 height 21
click at [1354, 180] on div "AM AC JM PD AM" at bounding box center [1388, 183] width 309 height 21
click at [1472, 26] on link at bounding box center [1485, 24] width 27 height 26
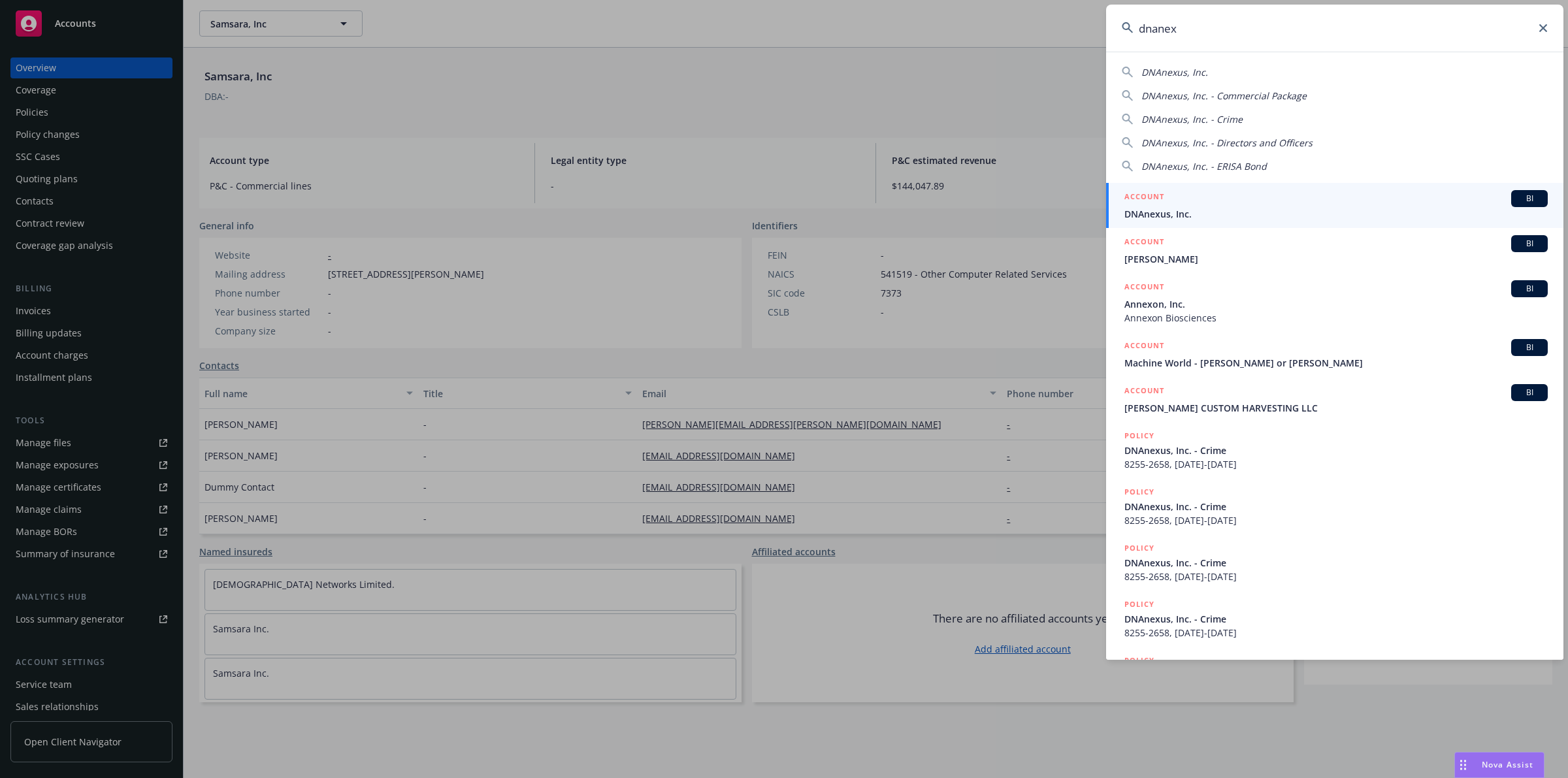
type input "dnanex"
click at [1163, 216] on span "DNAnexus, Inc." at bounding box center [1336, 214] width 423 height 14
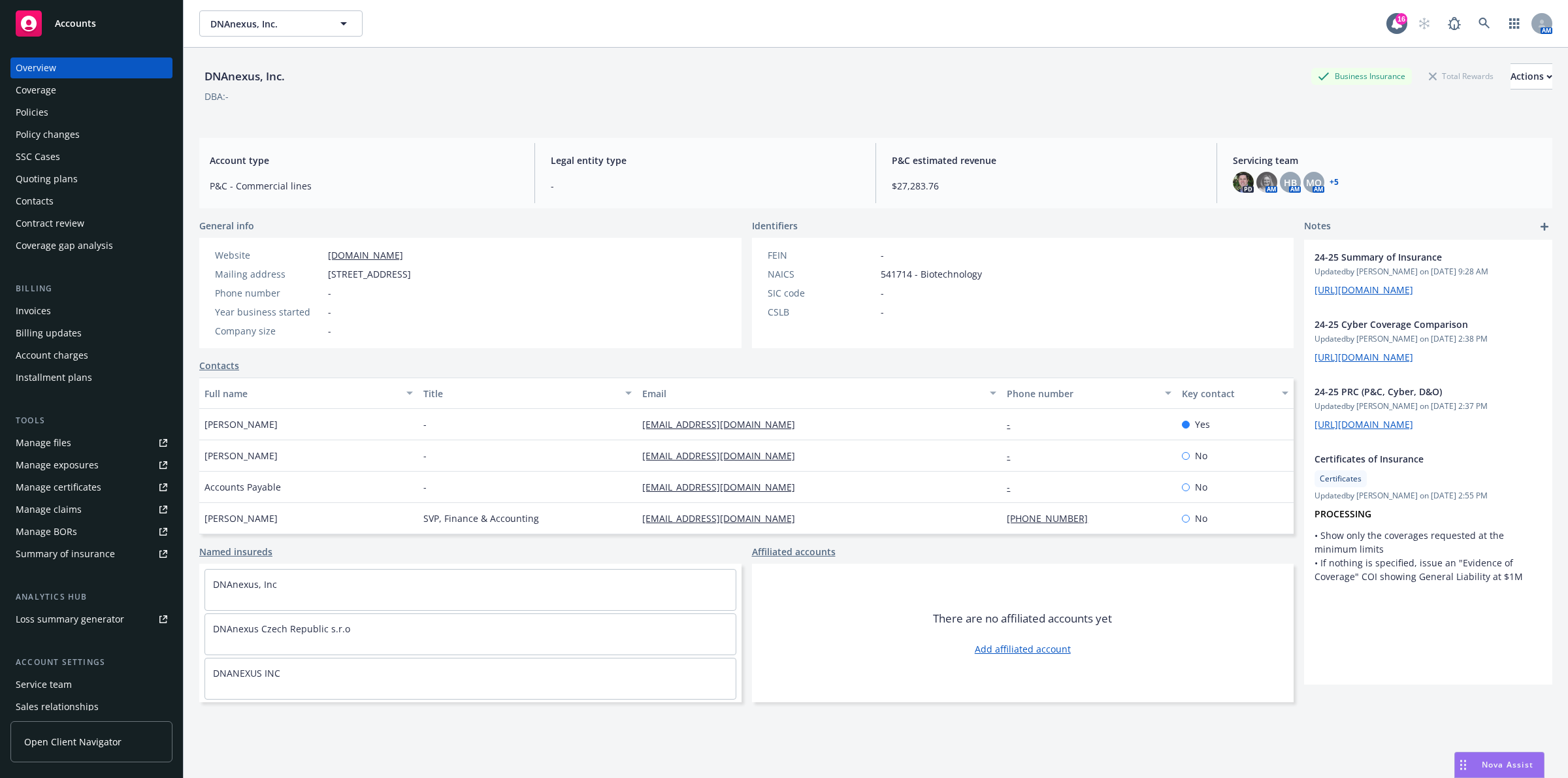
click at [65, 115] on div "Policies" at bounding box center [92, 112] width 152 height 21
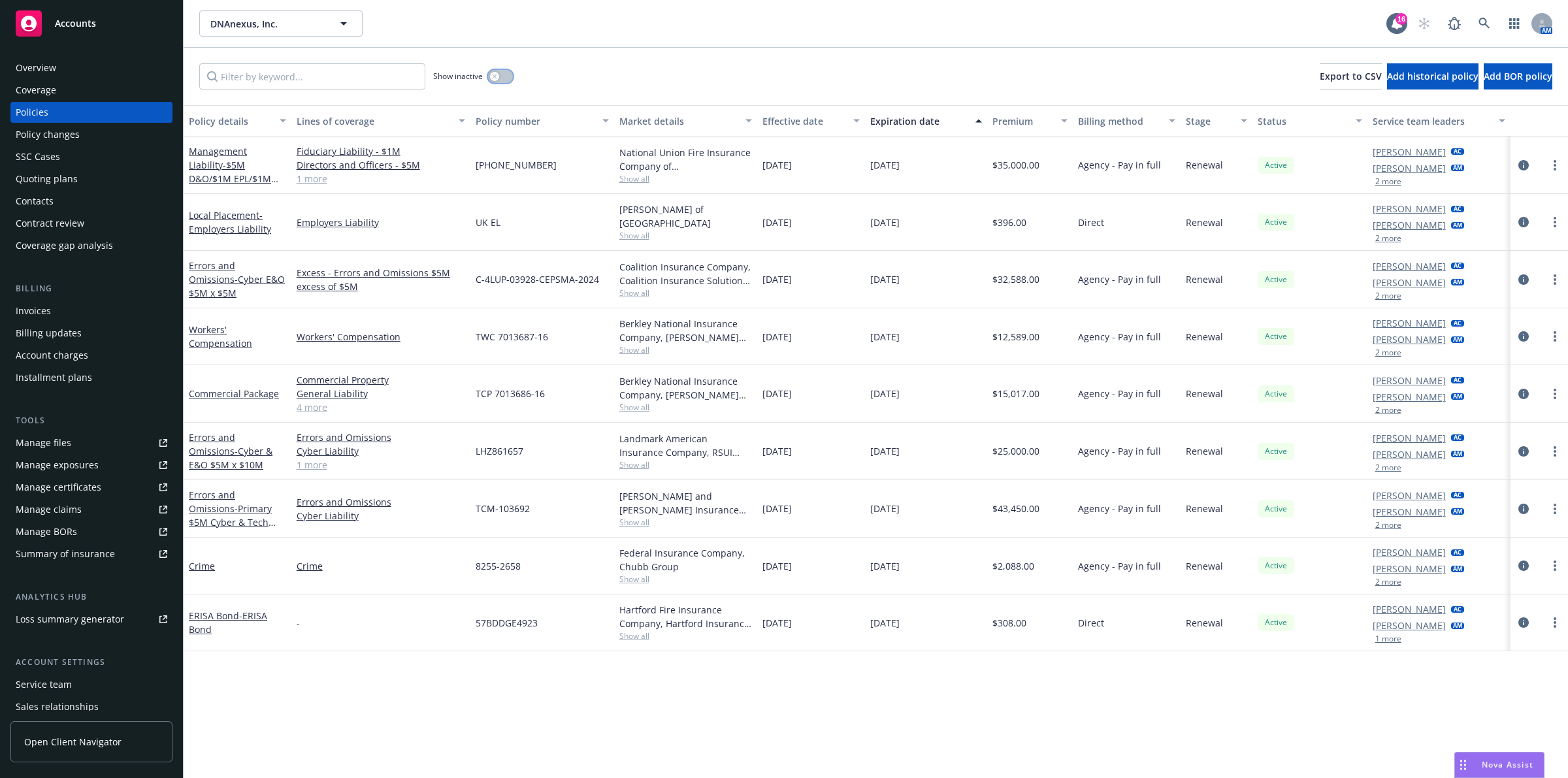
click at [494, 79] on icon "button" at bounding box center [495, 77] width 5 height 5
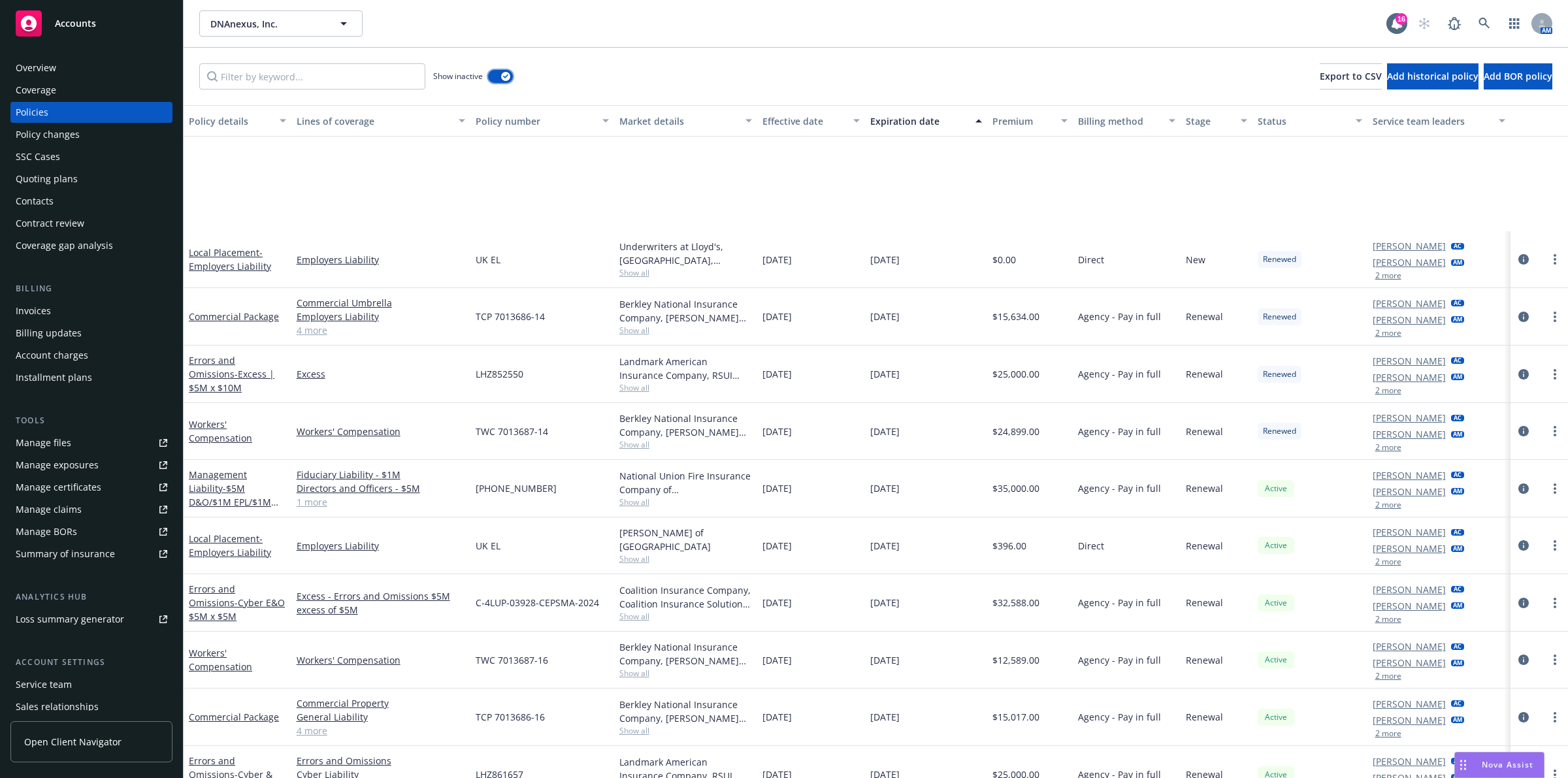
scroll to position [2312, 0]
